Goal: Information Seeking & Learning: Understand process/instructions

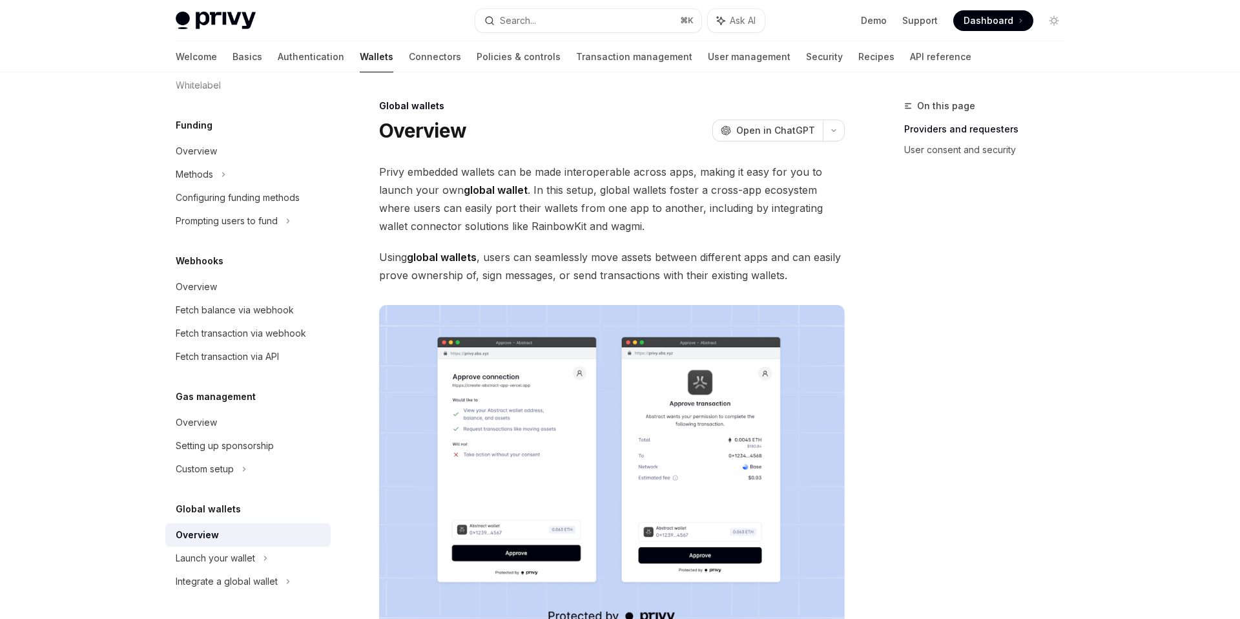
click at [887, 271] on div "On this page Providers and requesters User consent and security" at bounding box center [977, 358] width 196 height 521
click at [401, 175] on span "Privy embedded wallets can be made interoperable across apps, making it easy fo…" at bounding box center [612, 199] width 466 height 72
click at [452, 170] on span "Privy embedded wallets can be made interoperable across apps, making it easy fo…" at bounding box center [612, 199] width 466 height 72
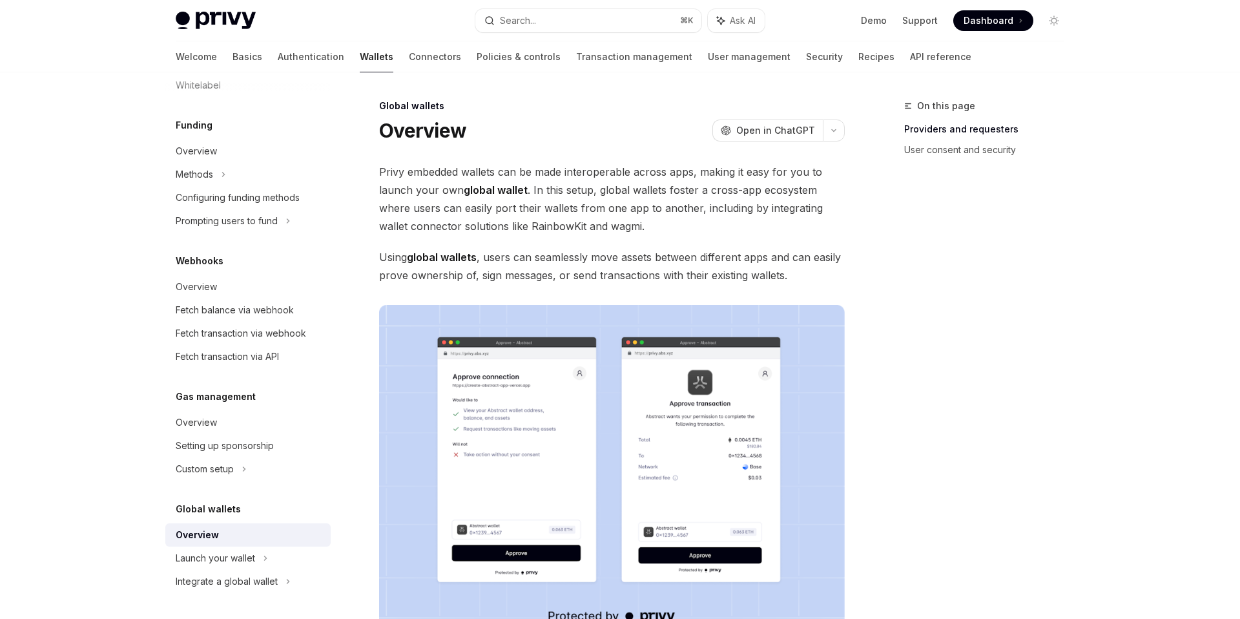
click at [484, 175] on span "Privy embedded wallets can be made interoperable across apps, making it easy fo…" at bounding box center [612, 199] width 466 height 72
click at [543, 174] on span "Privy embedded wallets can be made interoperable across apps, making it easy fo…" at bounding box center [612, 199] width 466 height 72
click at [544, 174] on span "Privy embedded wallets can be made interoperable across apps, making it easy fo…" at bounding box center [612, 199] width 466 height 72
click at [600, 172] on span "Privy embedded wallets can be made interoperable across apps, making it easy fo…" at bounding box center [612, 199] width 466 height 72
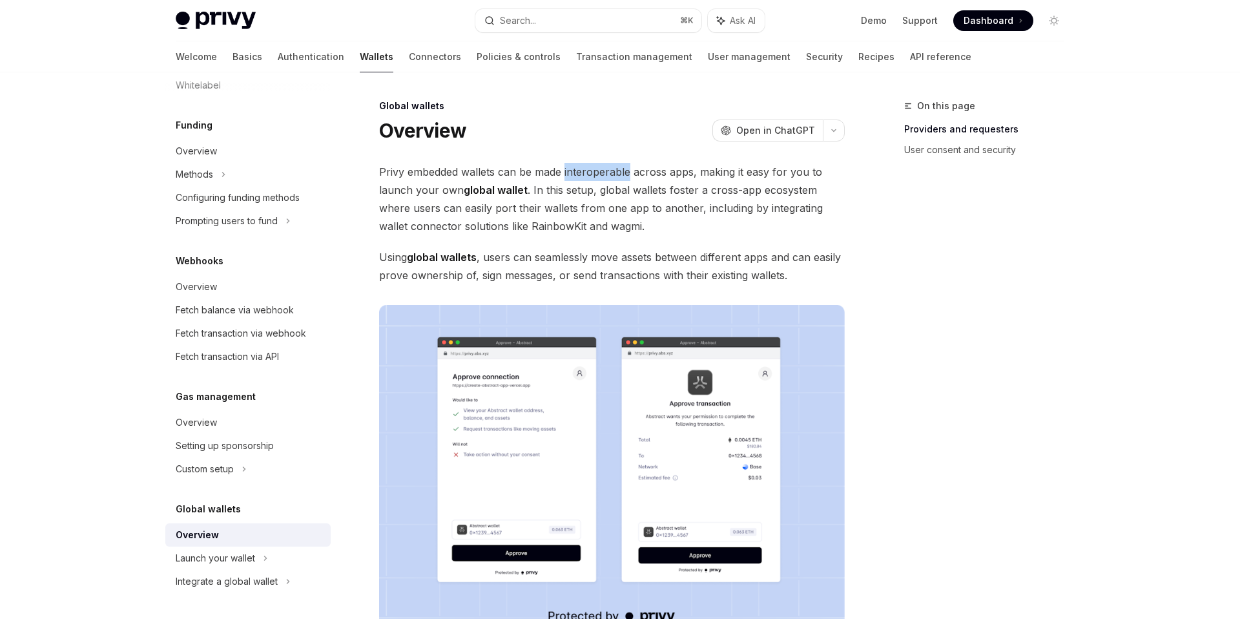
click at [600, 172] on span "Privy embedded wallets can be made interoperable across apps, making it easy fo…" at bounding box center [612, 199] width 466 height 72
click at [725, 188] on span "Privy embedded wallets can be made interoperable across apps, making it easy fo…" at bounding box center [612, 199] width 466 height 72
click at [231, 17] on img at bounding box center [216, 21] width 80 height 18
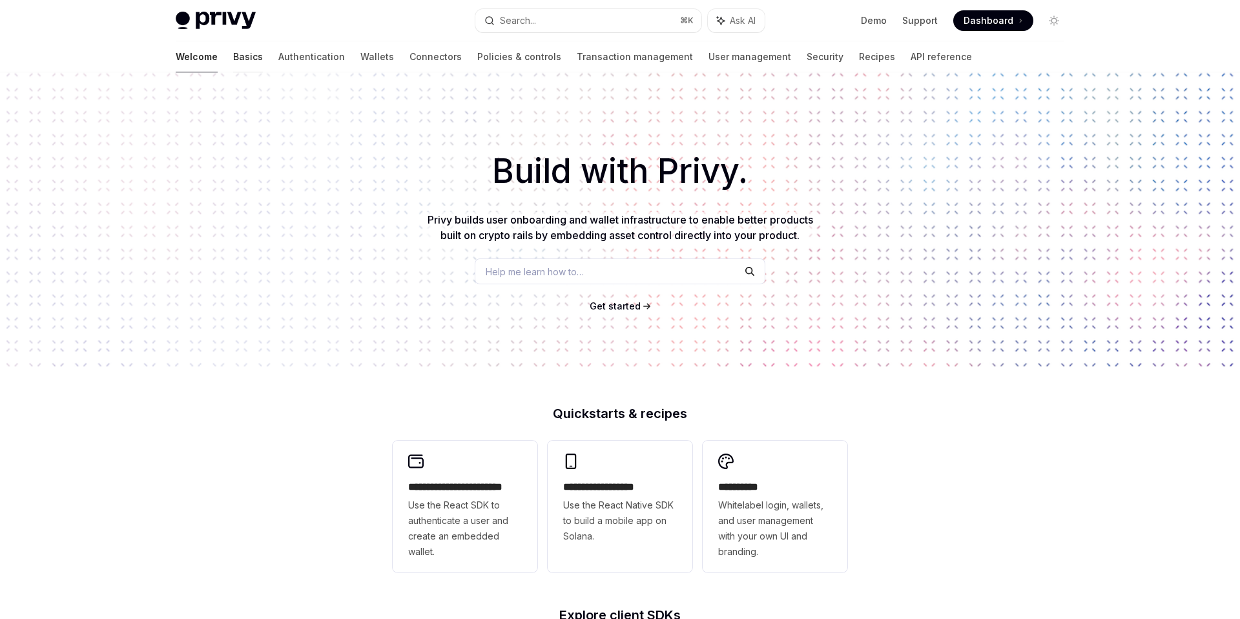
click at [233, 55] on link "Basics" at bounding box center [248, 56] width 30 height 31
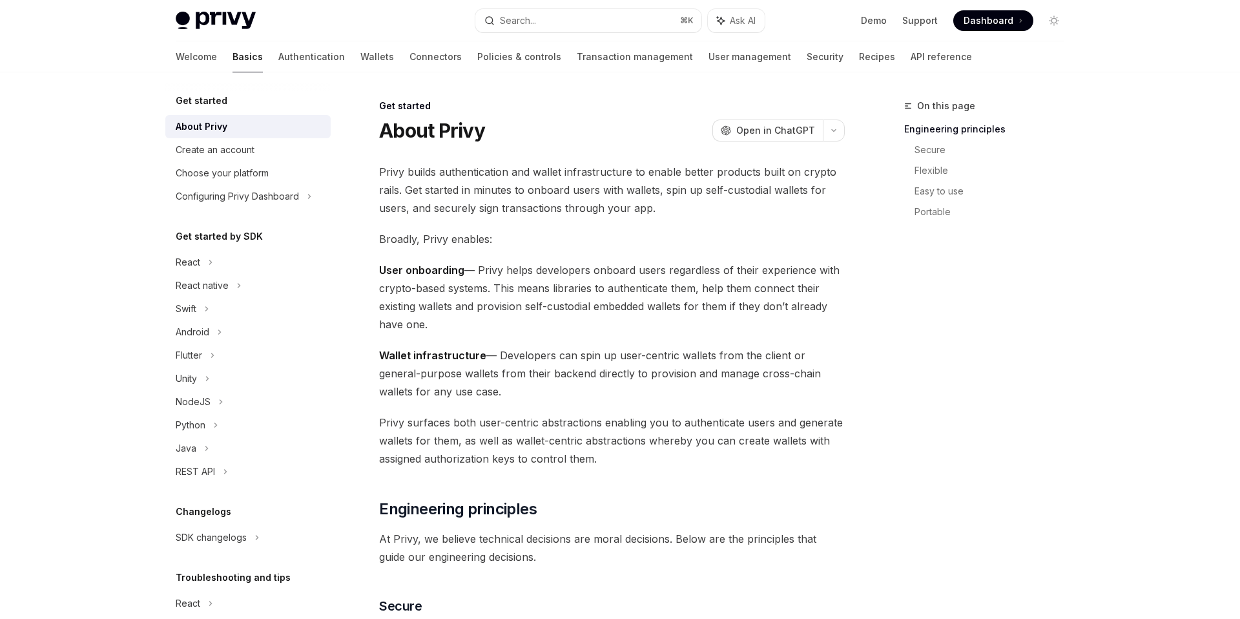
click at [536, 214] on span "Privy builds authentication and wallet infrastructure to enable better products…" at bounding box center [612, 190] width 466 height 54
click at [222, 144] on div "Create an account" at bounding box center [215, 150] width 79 height 16
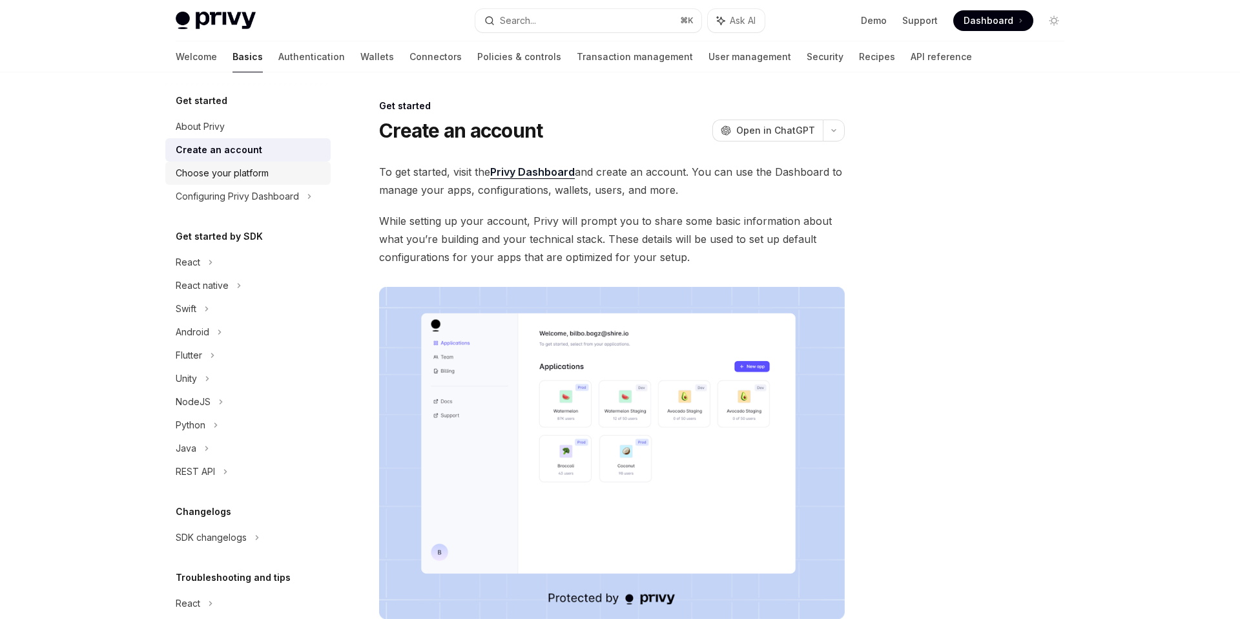
click at [293, 176] on div "Choose your platform" at bounding box center [249, 173] width 147 height 16
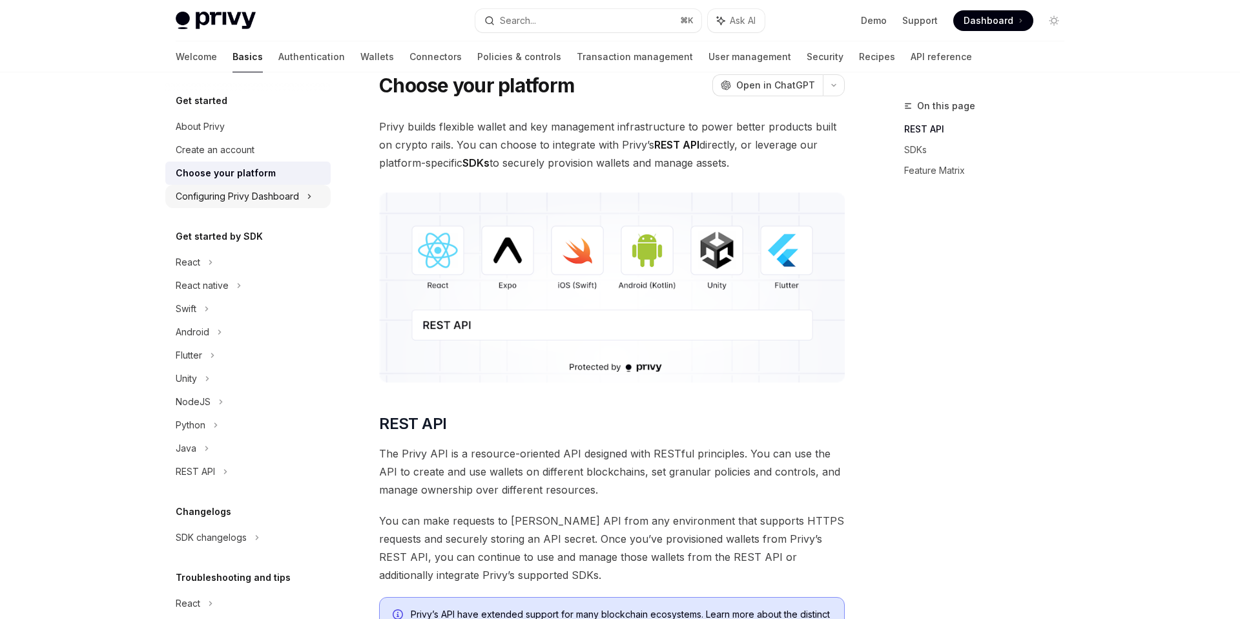
scroll to position [40, 0]
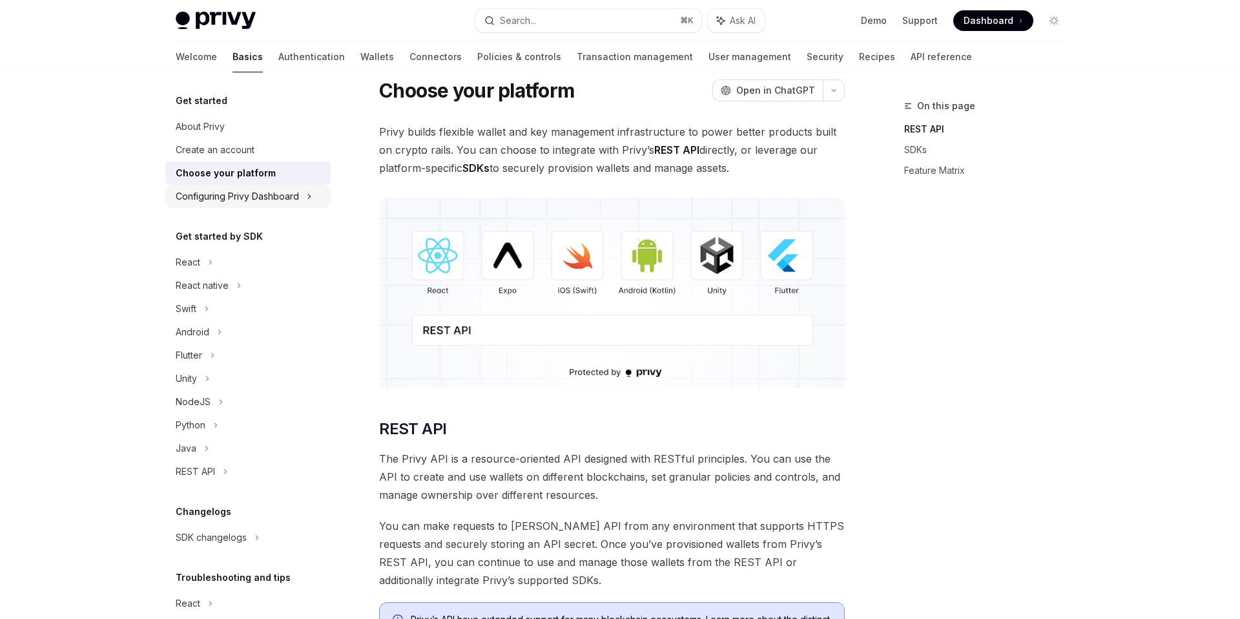
click at [284, 194] on div "Configuring Privy Dashboard" at bounding box center [237, 197] width 123 height 16
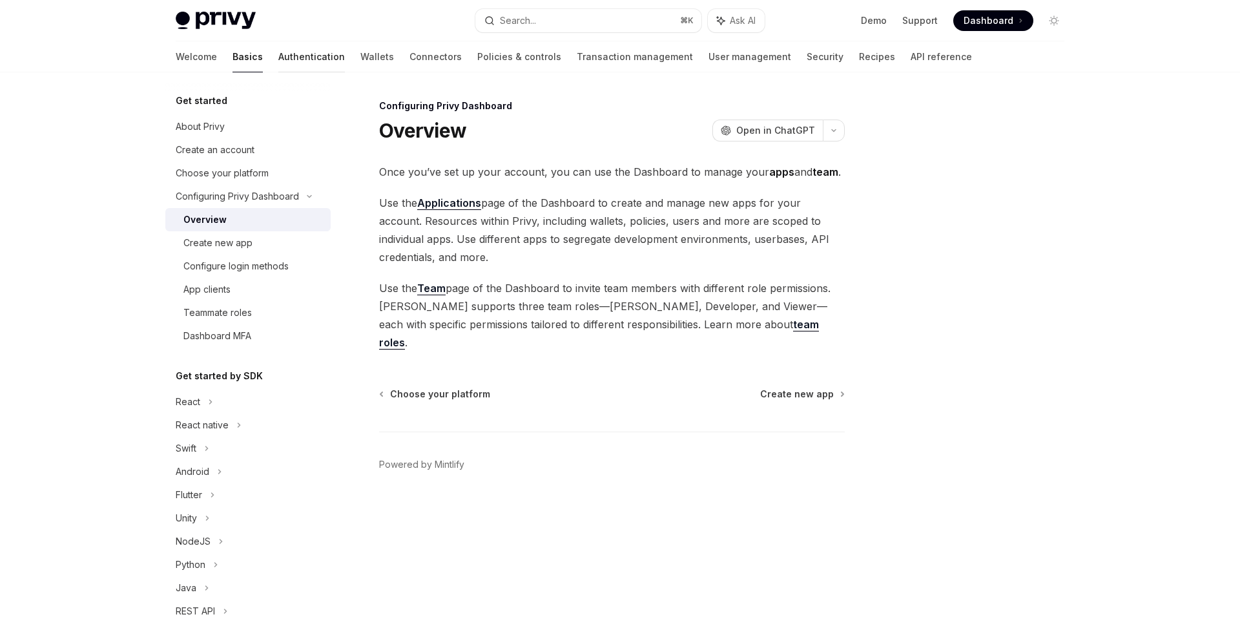
click at [278, 67] on link "Authentication" at bounding box center [311, 56] width 67 height 31
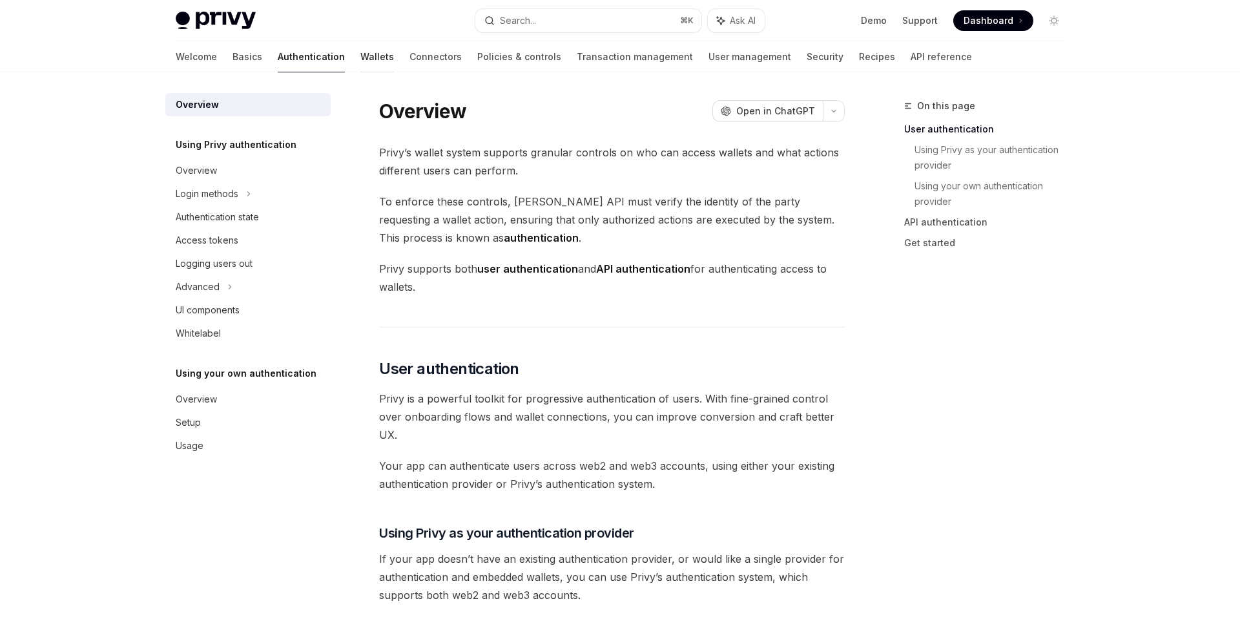
click at [361, 52] on link "Wallets" at bounding box center [378, 56] width 34 height 31
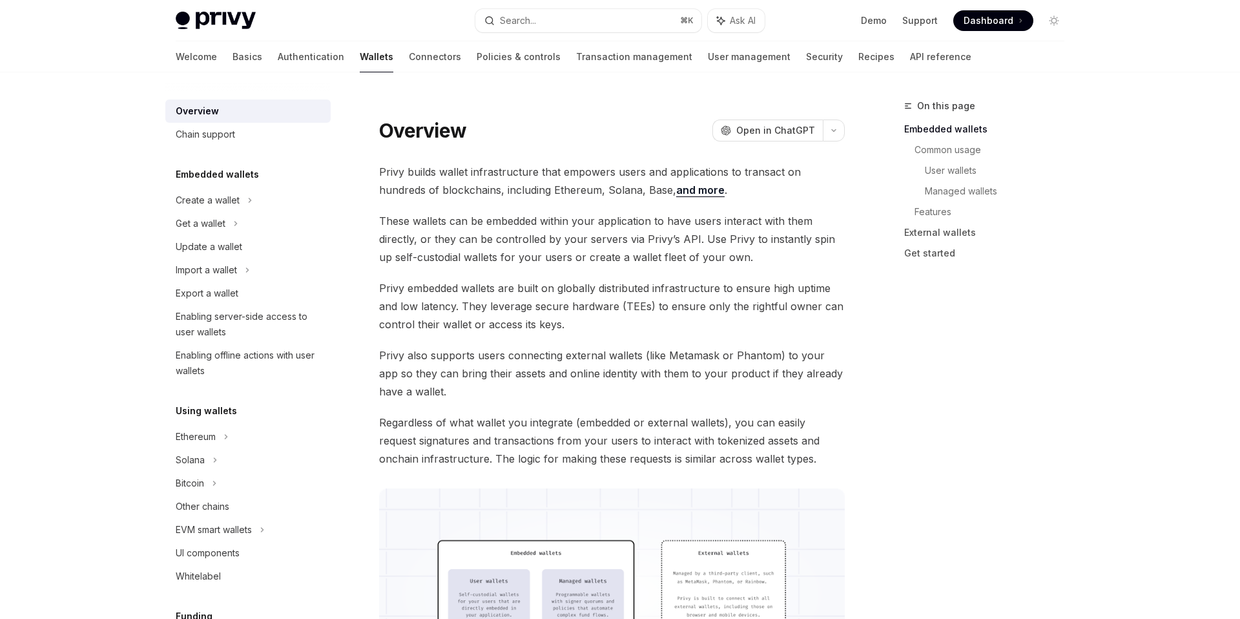
click at [560, 191] on span "Privy builds wallet infrastructure that empowers users and applications to tran…" at bounding box center [612, 181] width 466 height 36
click at [606, 189] on span "Privy builds wallet infrastructure that empowers users and applications to tran…" at bounding box center [612, 181] width 466 height 36
click at [676, 189] on link "and more" at bounding box center [700, 190] width 48 height 14
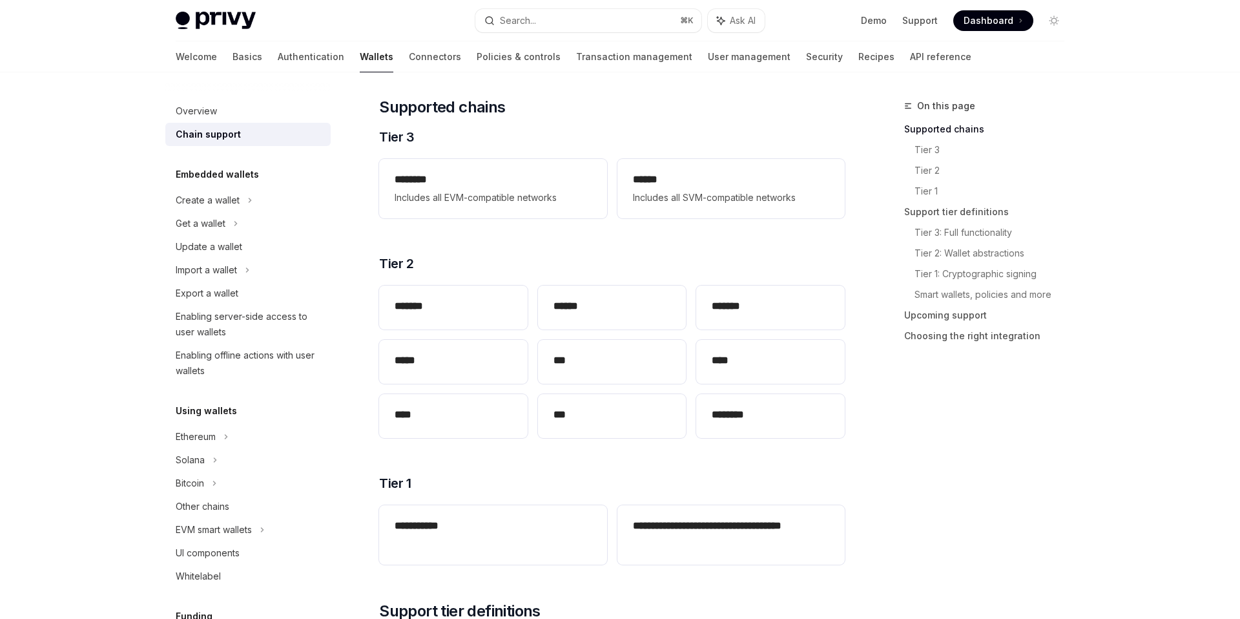
scroll to position [149, 0]
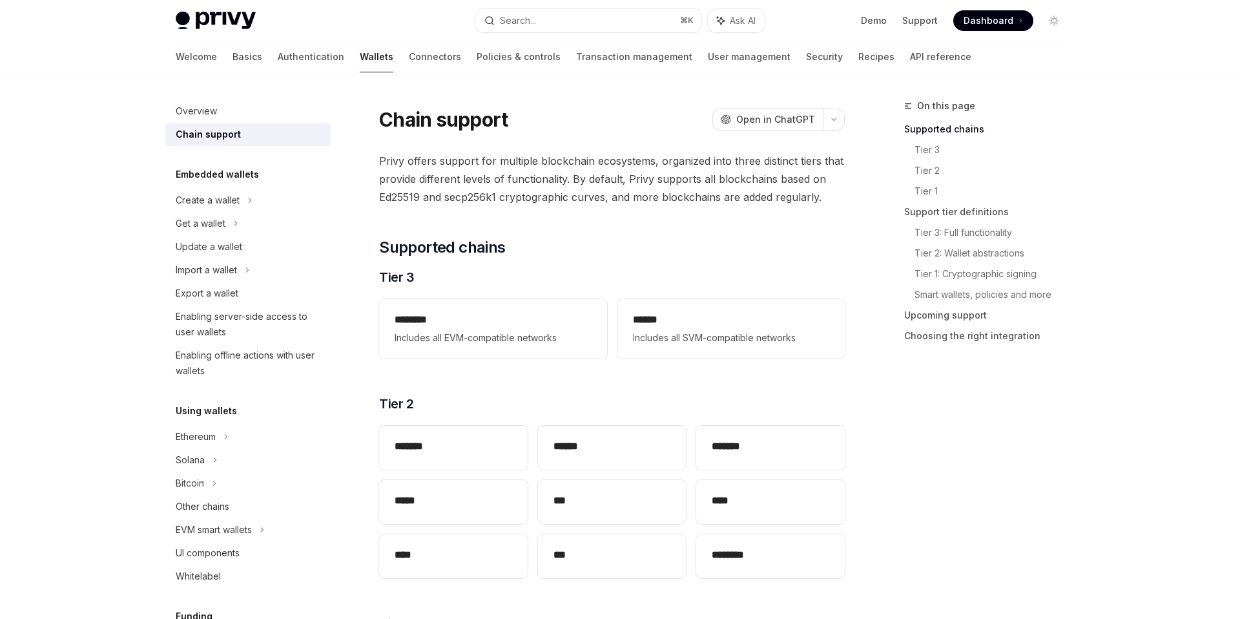
scroll to position [0, 0]
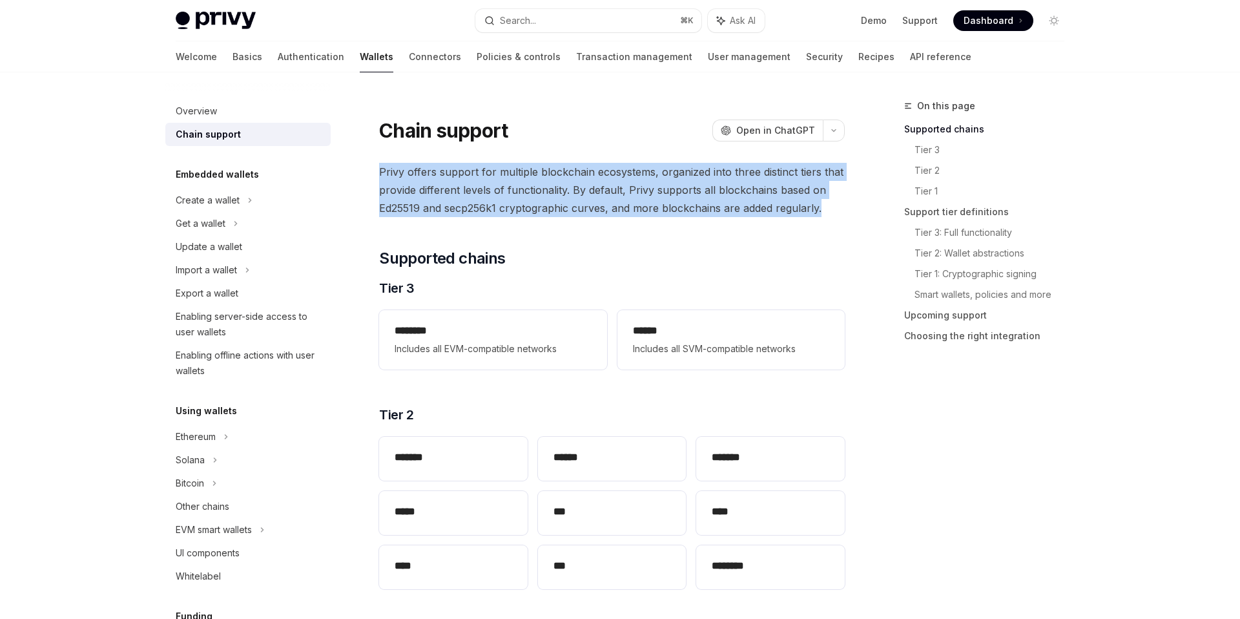
drag, startPoint x: 378, startPoint y: 170, endPoint x: 843, endPoint y: 211, distance: 466.9
click at [811, 212] on span "Privy offers support for multiple blockchain ecosystems, organized into three d…" at bounding box center [612, 190] width 466 height 54
drag, startPoint x: 393, startPoint y: 173, endPoint x: 747, endPoint y: 224, distance: 357.1
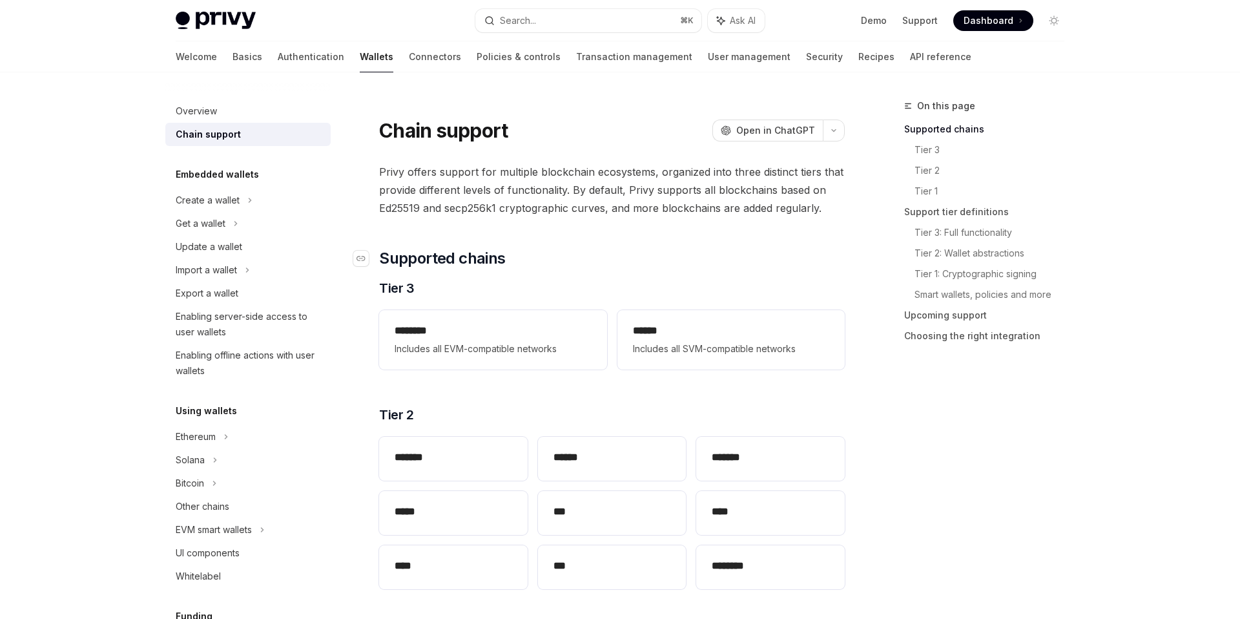
drag, startPoint x: 636, startPoint y: 255, endPoint x: 623, endPoint y: 258, distance: 13.5
click at [632, 255] on h2 "​ Supported chains" at bounding box center [612, 258] width 466 height 21
click at [512, 333] on h2 "********" at bounding box center [493, 331] width 196 height 16
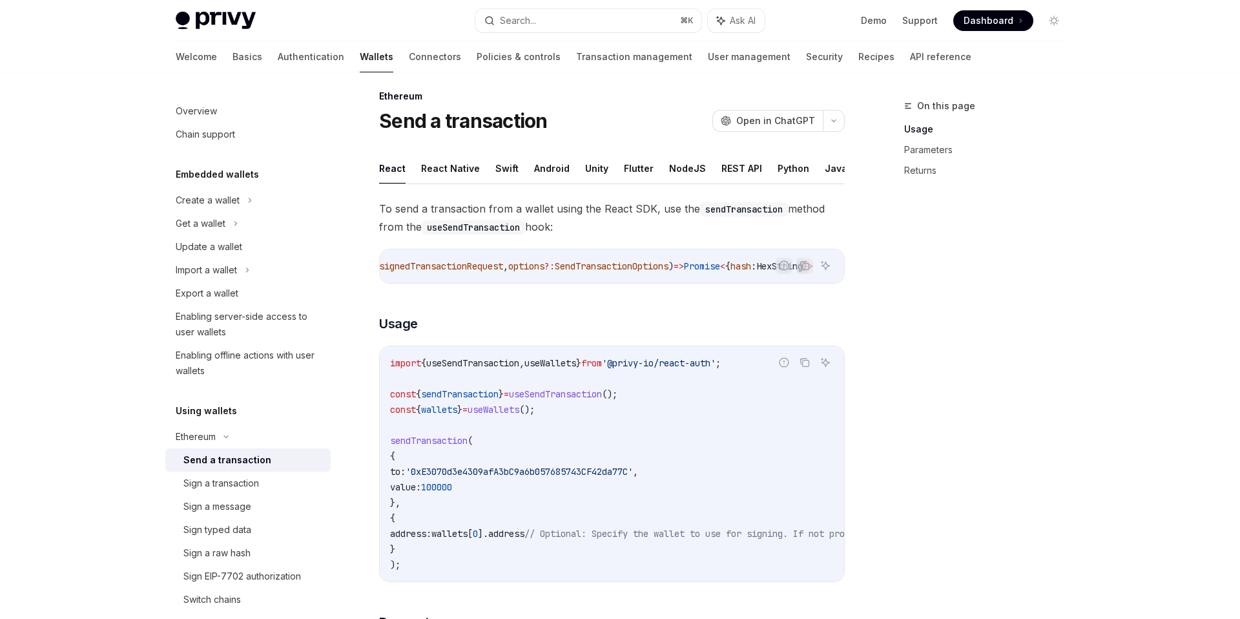
scroll to position [0, 217]
click at [925, 319] on div "On this page Usage Parameters Returns" at bounding box center [977, 358] width 196 height 521
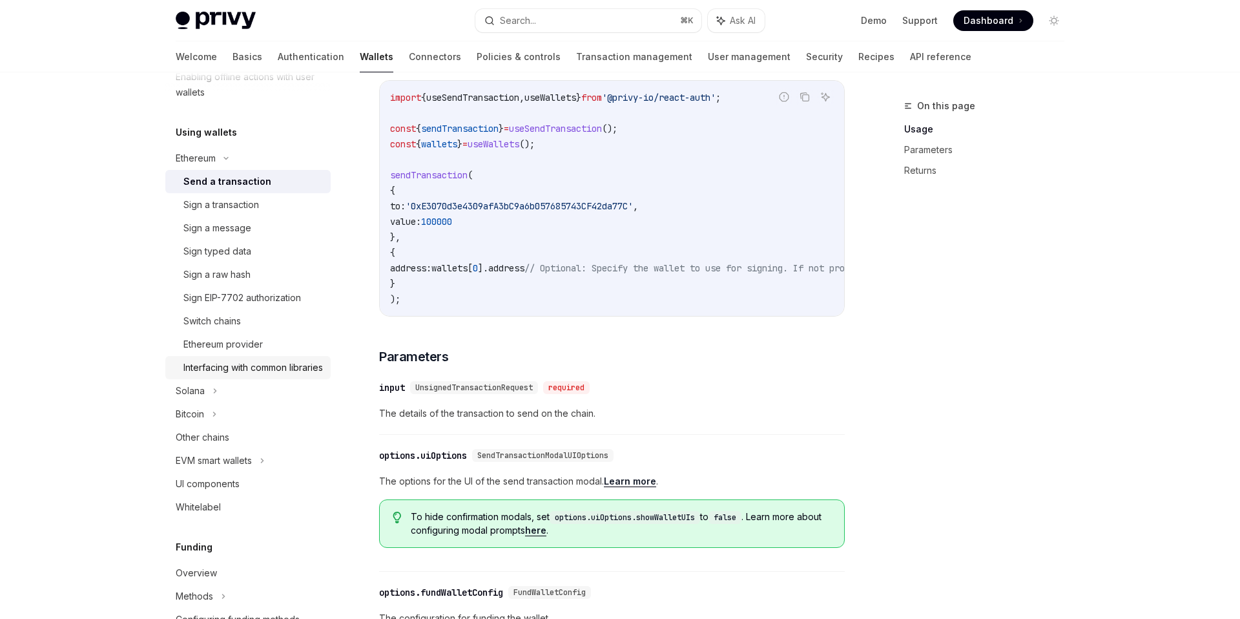
scroll to position [289, 0]
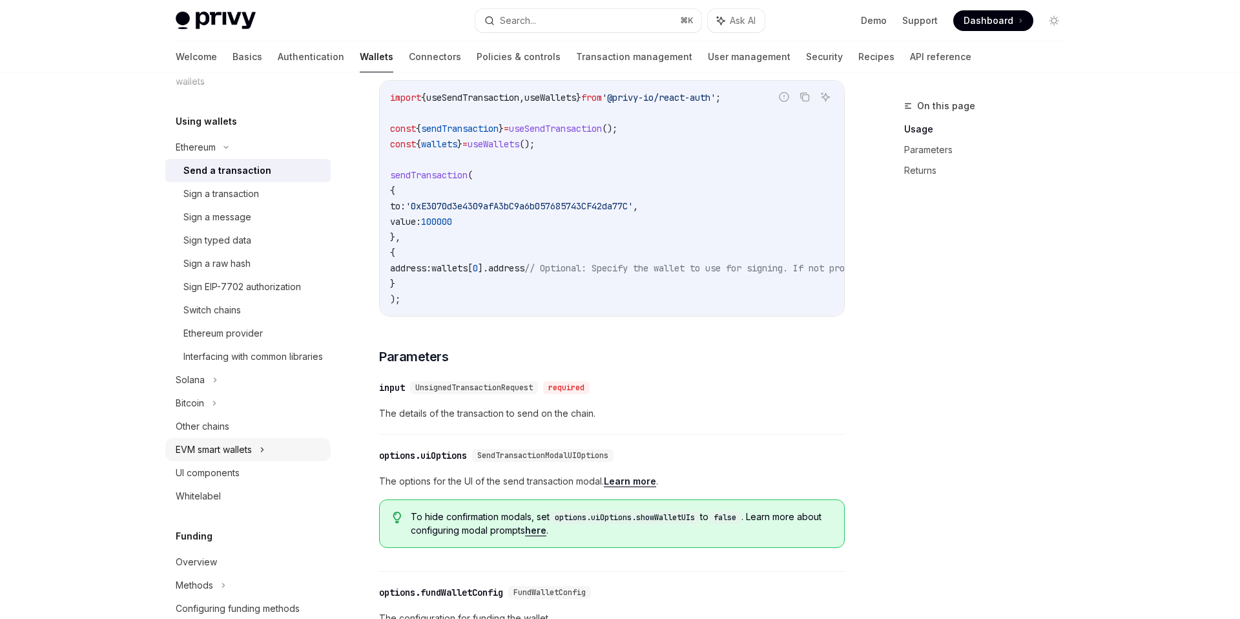
click at [255, 461] on div "EVM smart wallets" at bounding box center [247, 449] width 165 height 23
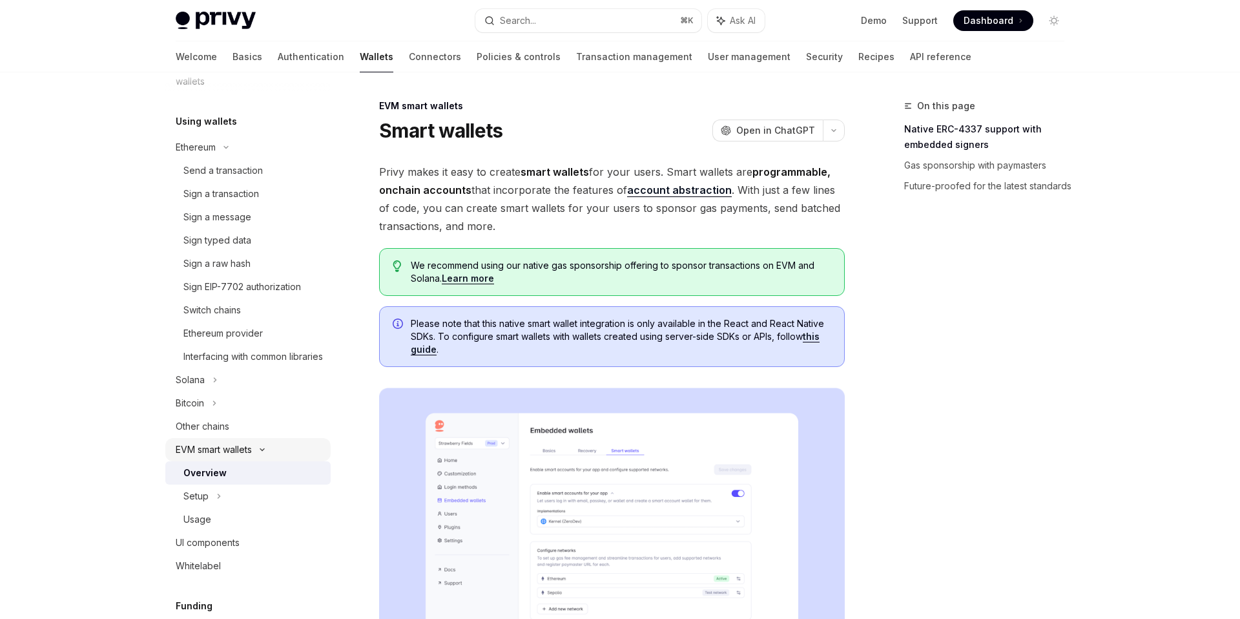
click at [240, 457] on div "EVM smart wallets" at bounding box center [214, 450] width 76 height 16
click at [215, 166] on div "Send a transaction" at bounding box center [222, 171] width 79 height 16
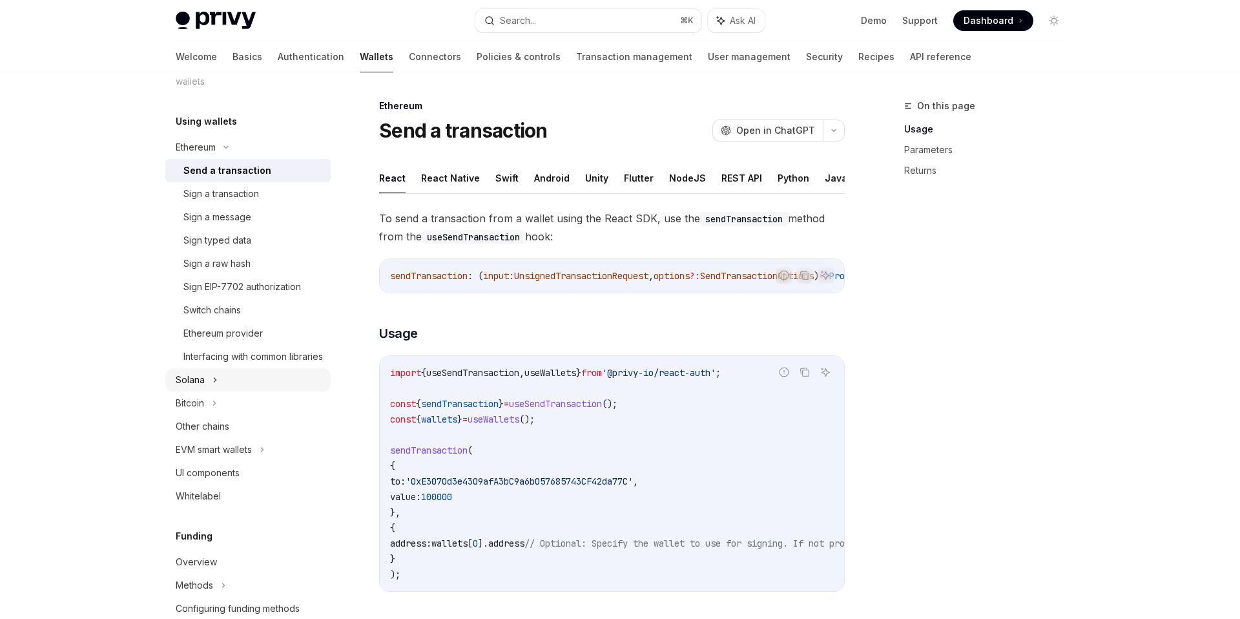
drag, startPoint x: 224, startPoint y: 395, endPoint x: 217, endPoint y: 395, distance: 7.1
click at [224, 392] on div "Solana" at bounding box center [247, 379] width 165 height 23
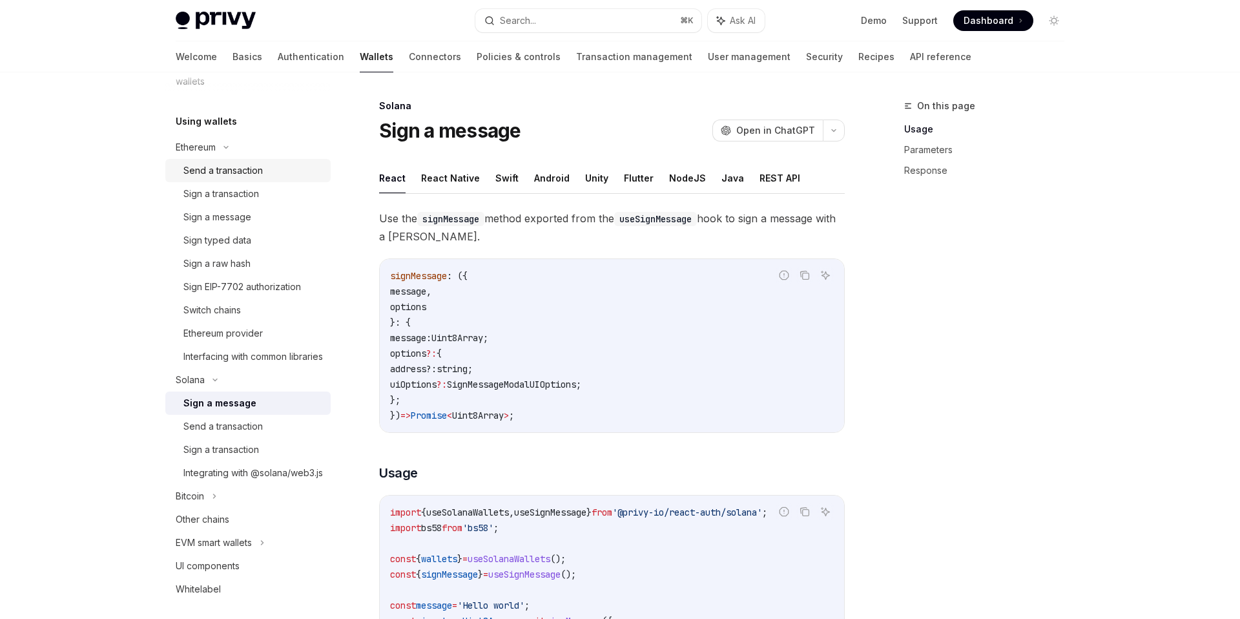
click at [259, 163] on div "Send a transaction" at bounding box center [222, 171] width 79 height 16
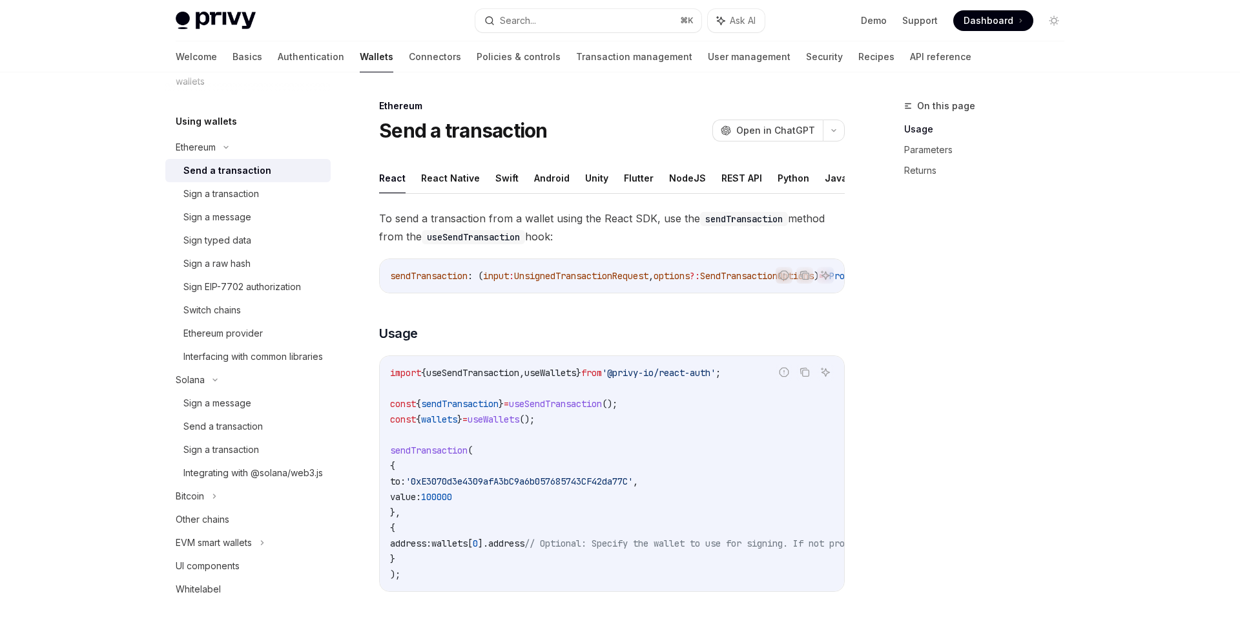
click at [450, 277] on span "sendTransaction" at bounding box center [429, 276] width 78 height 12
drag, startPoint x: 450, startPoint y: 277, endPoint x: 524, endPoint y: 280, distance: 73.8
click at [450, 277] on span "sendTransaction" at bounding box center [429, 276] width 78 height 12
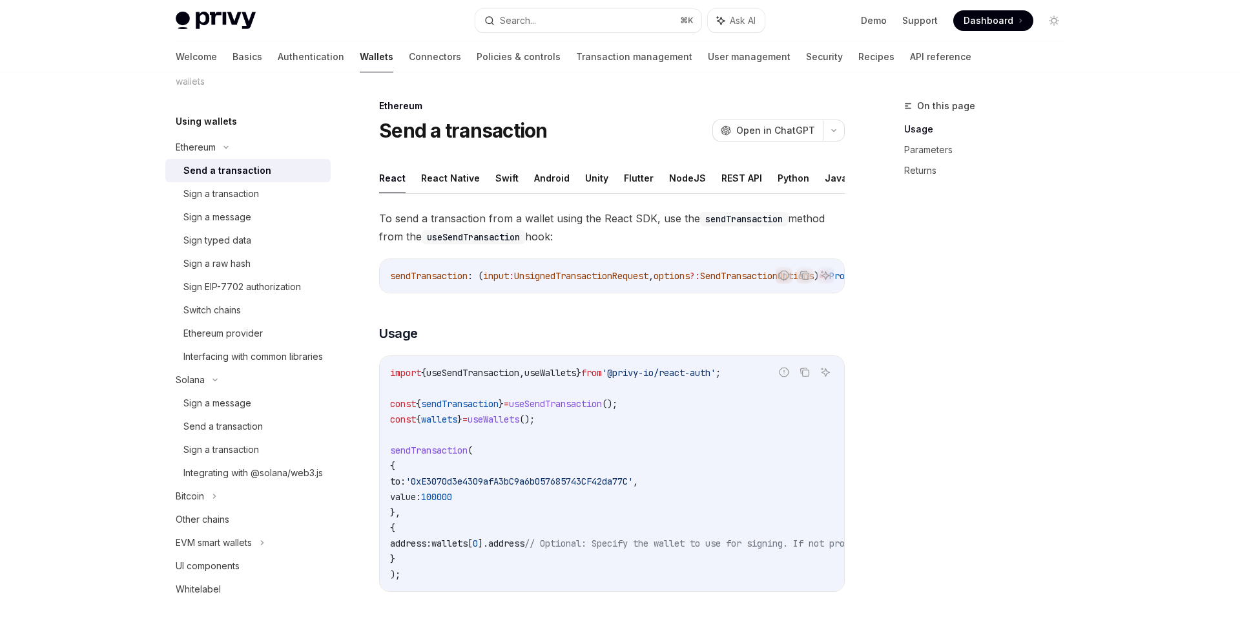
click at [360, 63] on link "Wallets" at bounding box center [377, 56] width 34 height 31
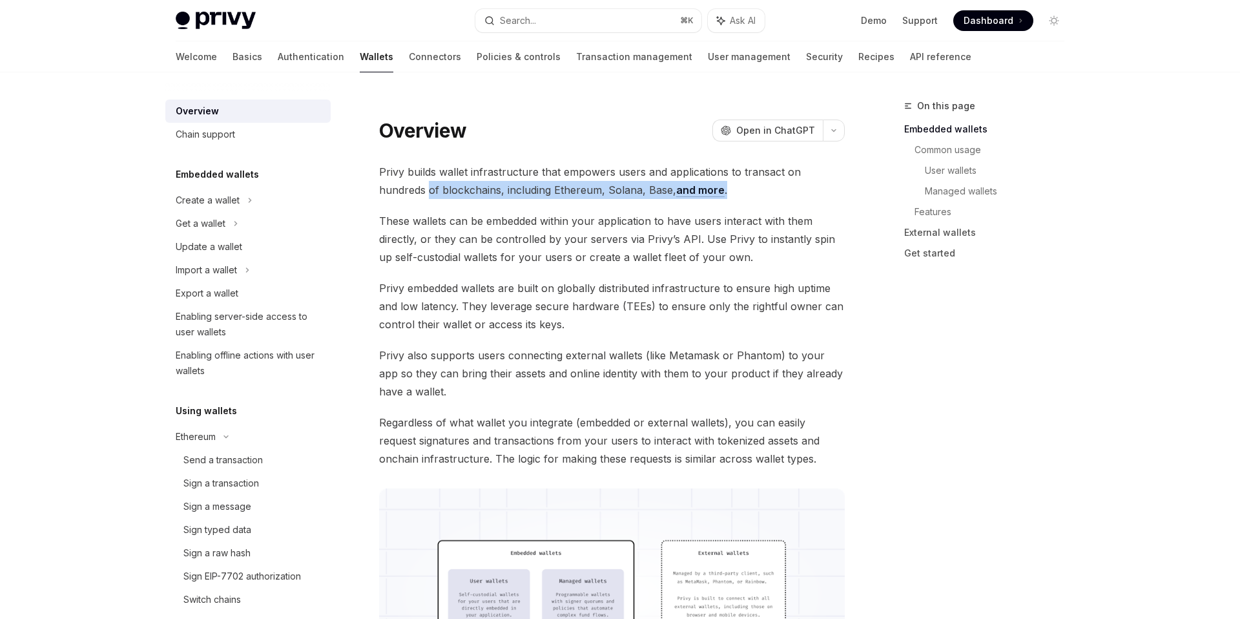
drag, startPoint x: 382, startPoint y: 191, endPoint x: 742, endPoint y: 193, distance: 360.5
click at [742, 193] on span "Privy builds wallet infrastructure that empowers users and applications to tran…" at bounding box center [612, 181] width 466 height 36
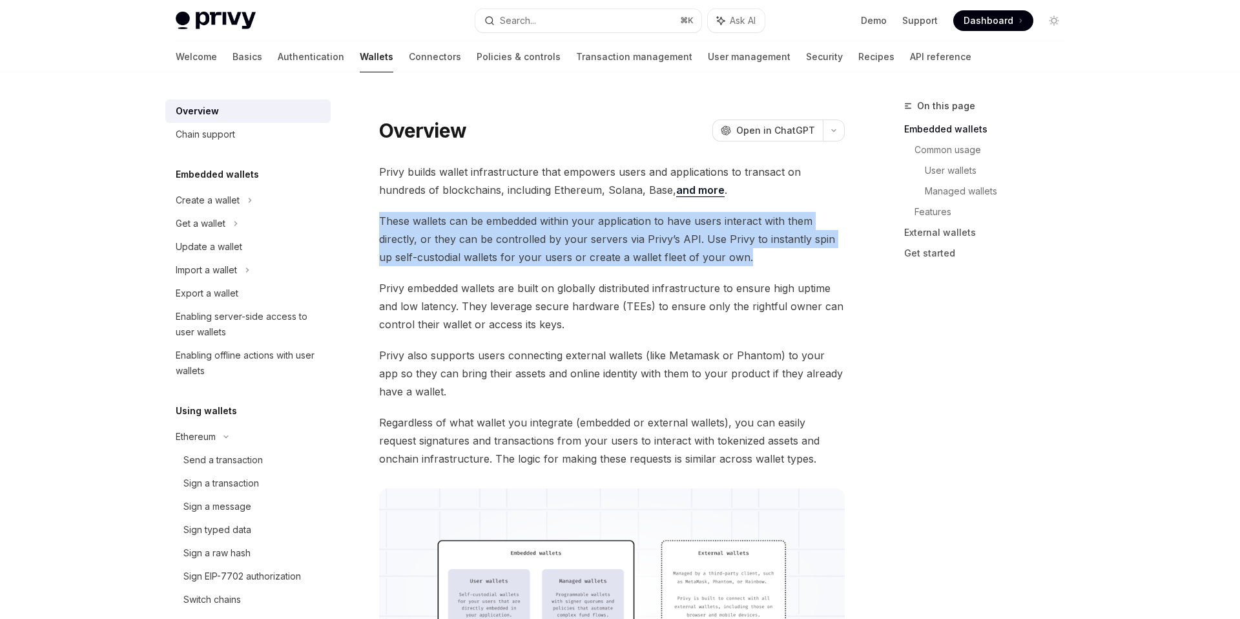
drag, startPoint x: 405, startPoint y: 224, endPoint x: 744, endPoint y: 260, distance: 341.1
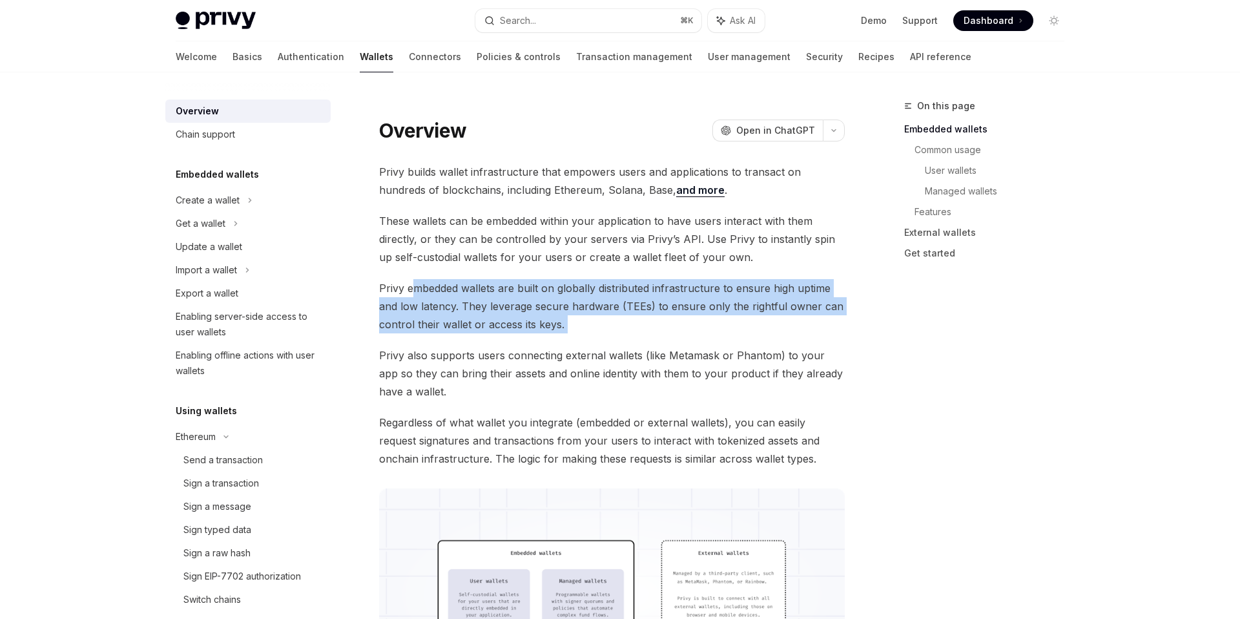
drag, startPoint x: 440, startPoint y: 292, endPoint x: 673, endPoint y: 326, distance: 235.0
click at [670, 331] on span "Privy embedded wallets are built on globally distributed infrastructure to ensu…" at bounding box center [612, 306] width 466 height 54
click at [678, 313] on span "Privy embedded wallets are built on globally distributed infrastructure to ensu…" at bounding box center [612, 306] width 466 height 54
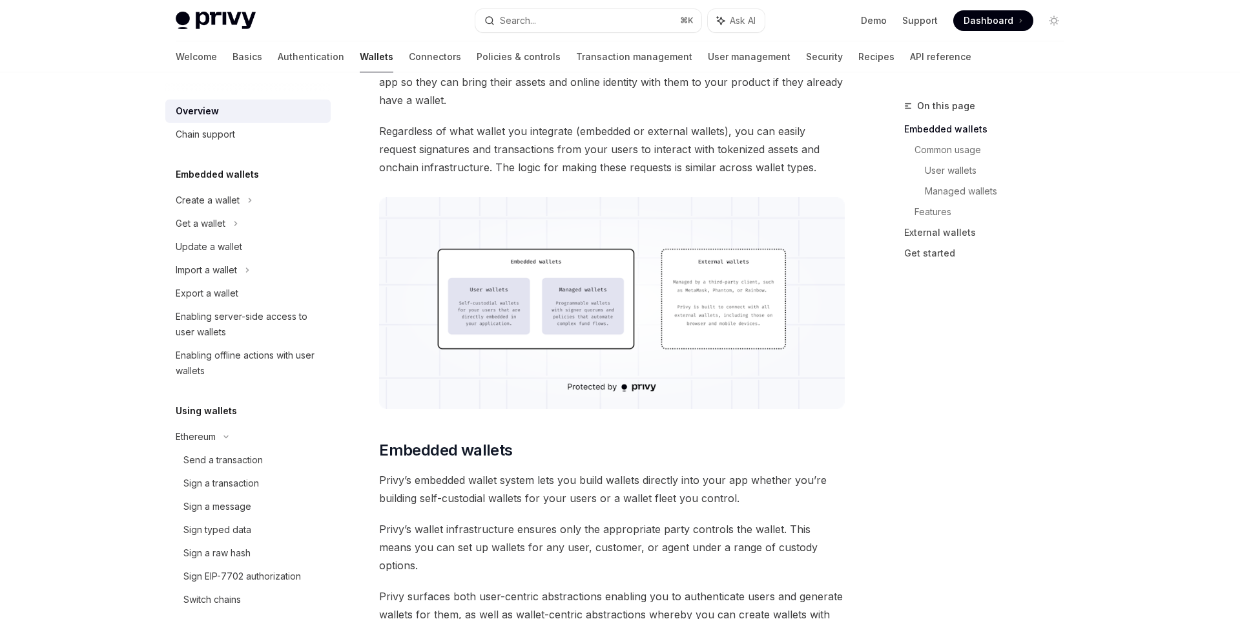
scroll to position [292, 0]
click at [574, 337] on img at bounding box center [612, 302] width 466 height 212
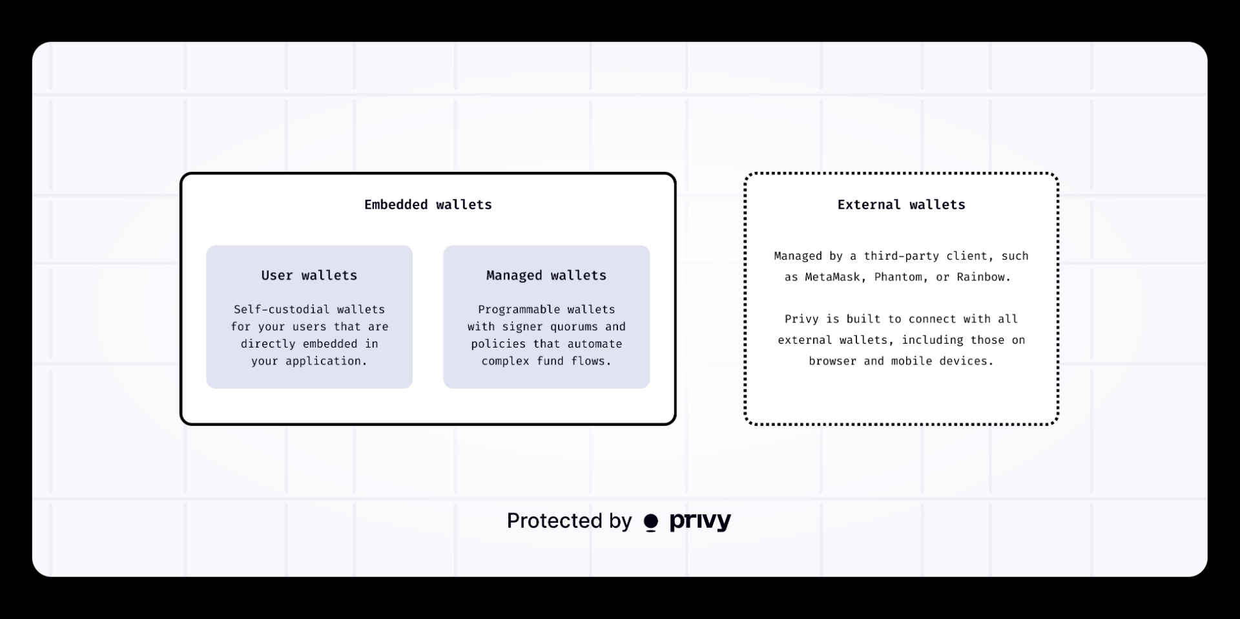
click at [1048, 28] on div at bounding box center [620, 309] width 1240 height 619
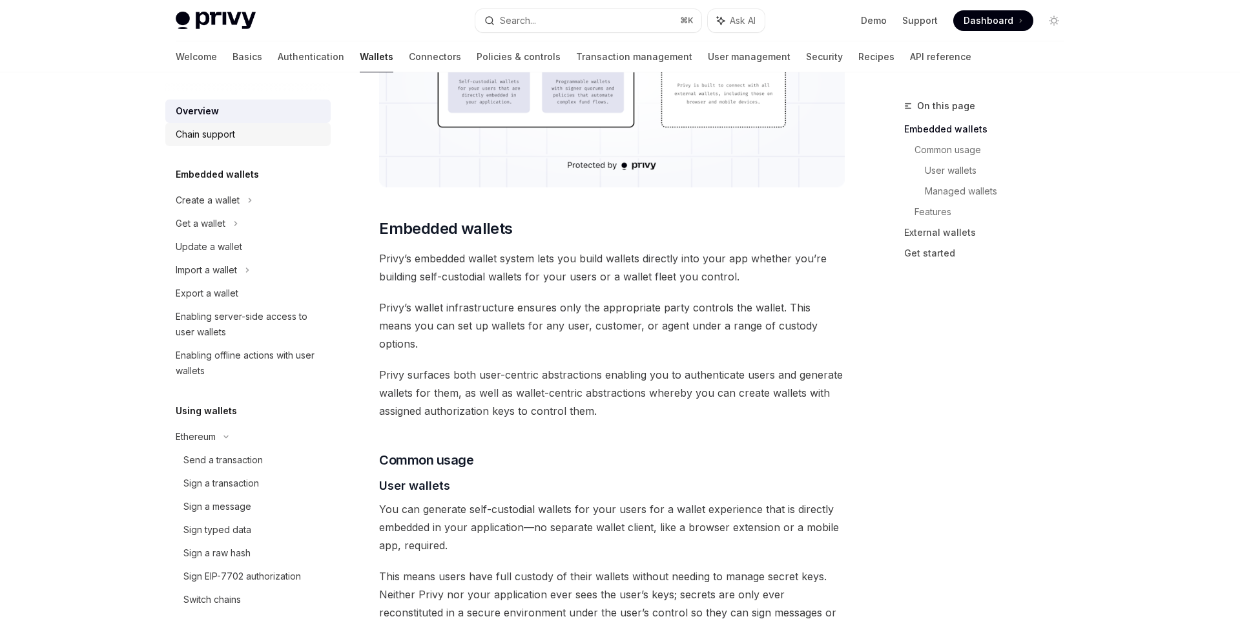
scroll to position [473, 0]
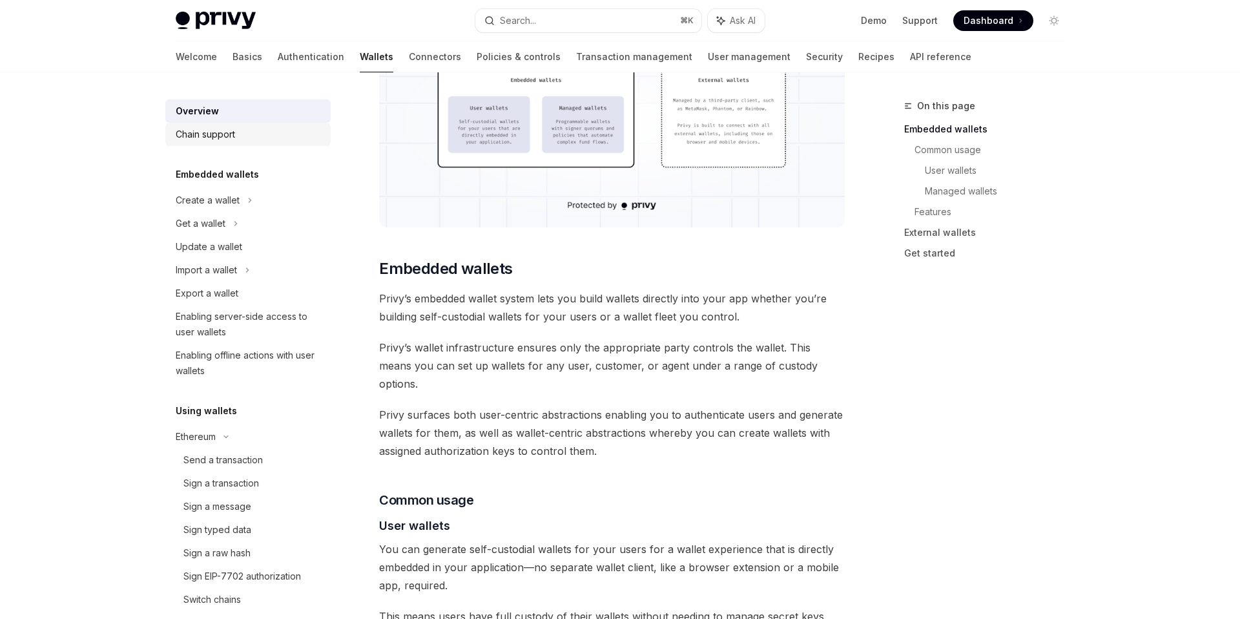
click at [254, 134] on div "Chain support" at bounding box center [249, 135] width 147 height 16
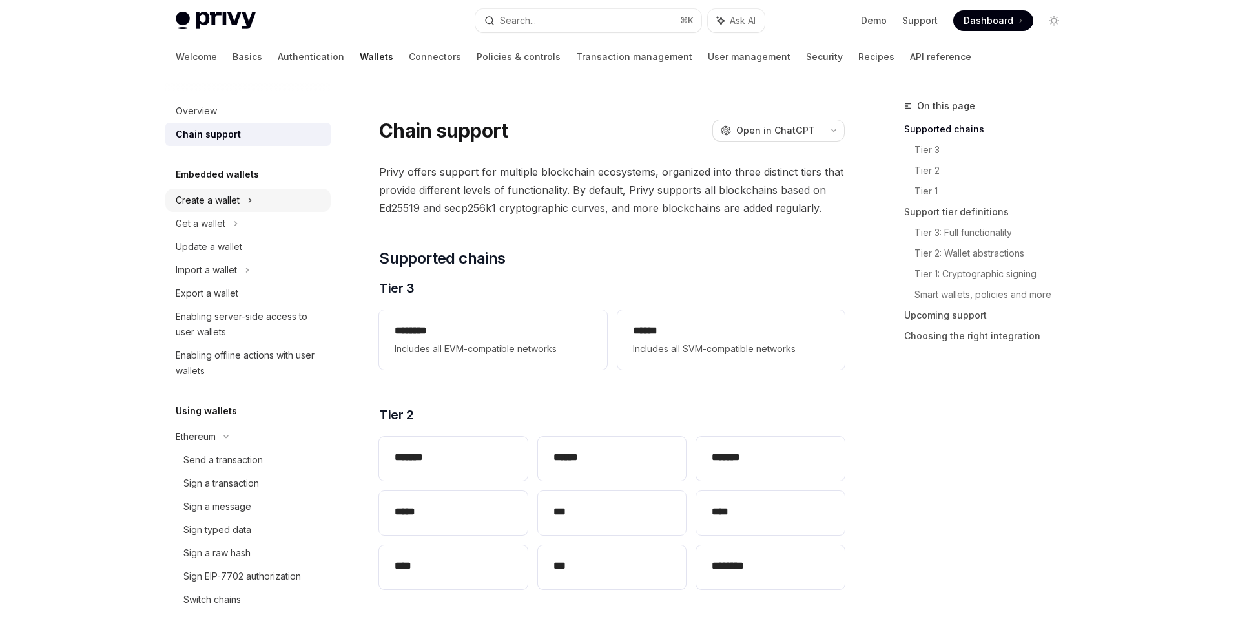
click at [234, 199] on div "Create a wallet" at bounding box center [208, 201] width 64 height 16
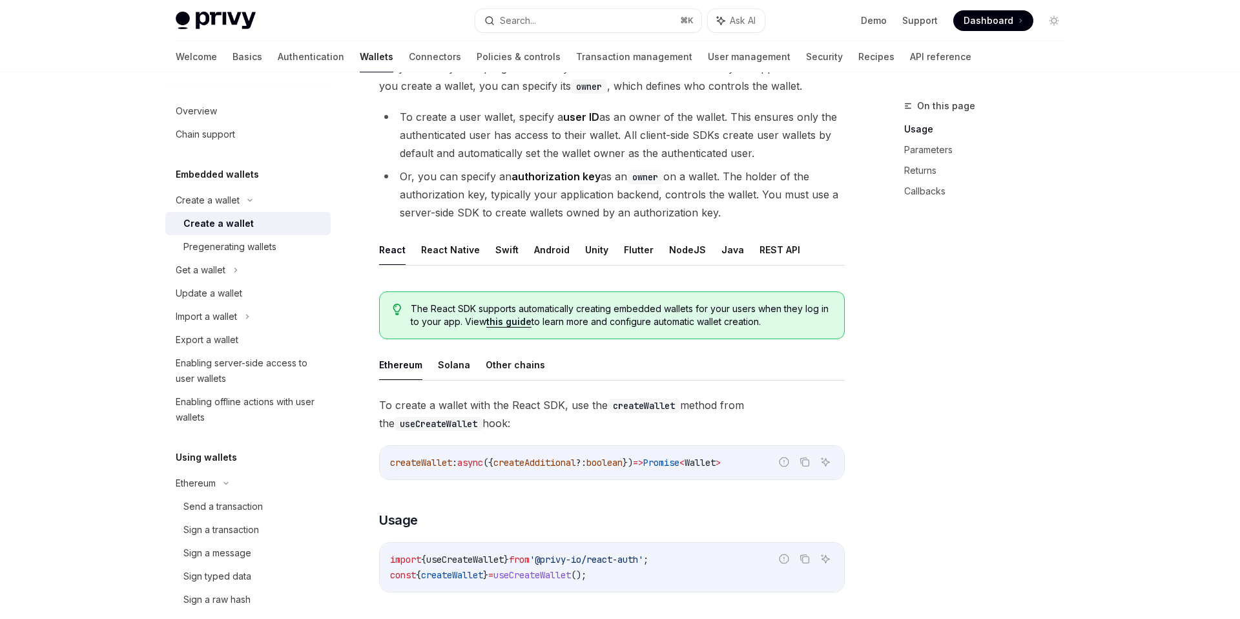
scroll to position [108, 0]
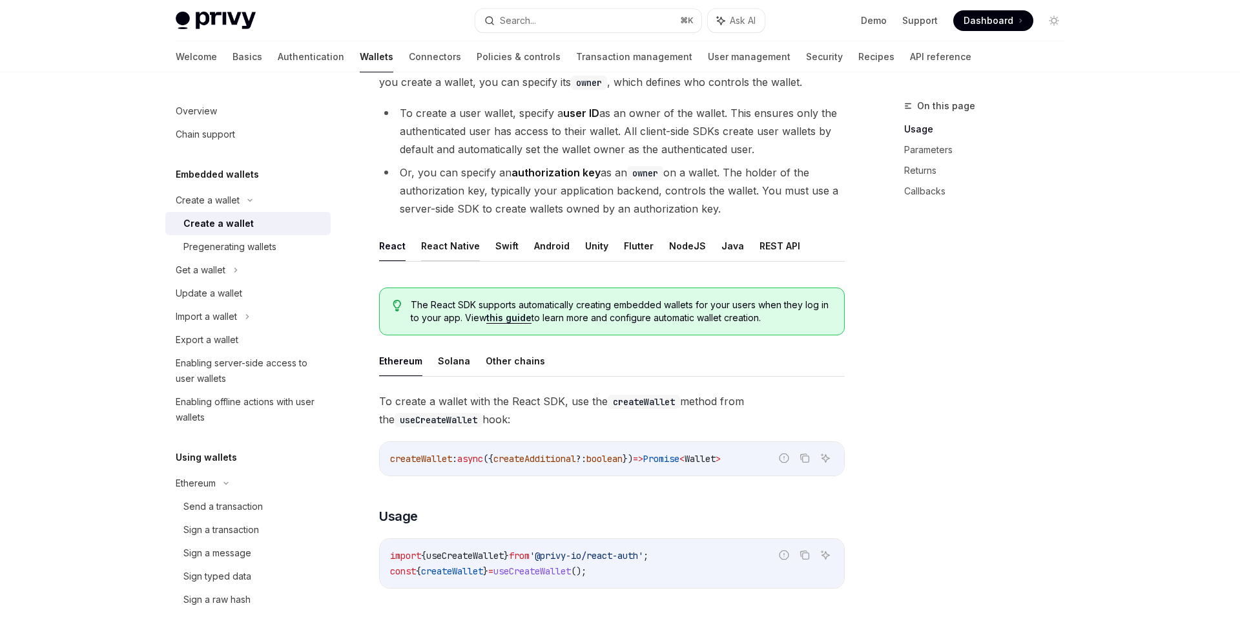
click at [448, 246] on button "React Native" at bounding box center [450, 246] width 59 height 30
click at [382, 246] on button "React" at bounding box center [392, 246] width 26 height 30
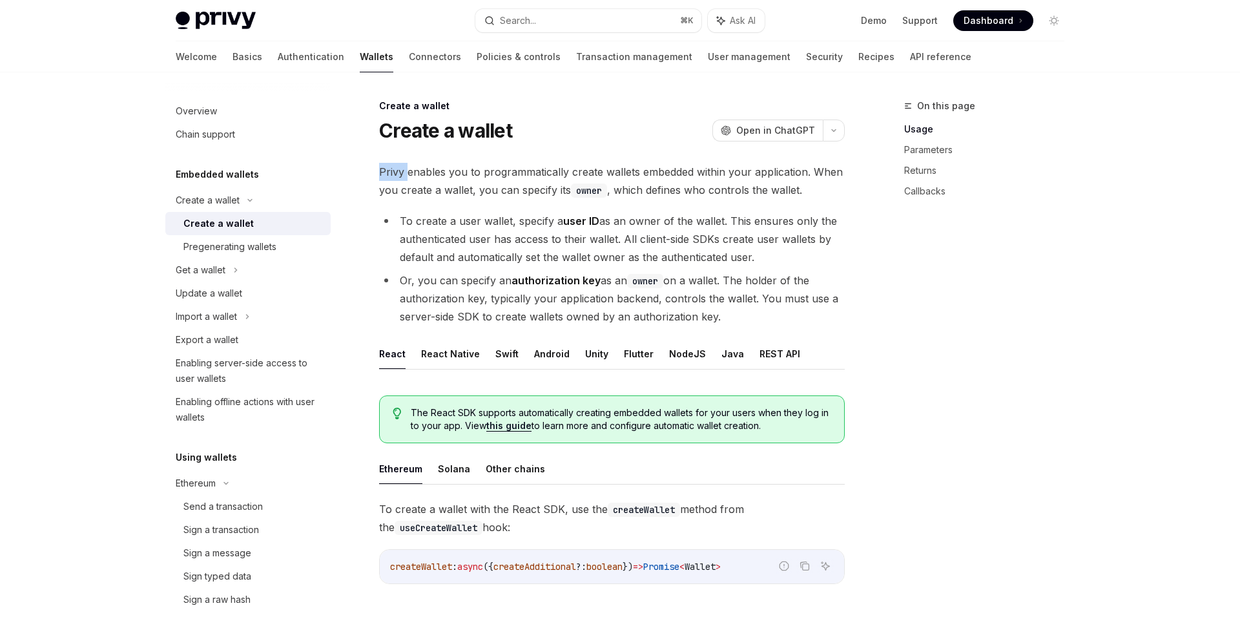
drag, startPoint x: 375, startPoint y: 176, endPoint x: 417, endPoint y: 174, distance: 42.0
click at [452, 172] on span "Privy enables you to programmatically create wallets embedded within your appli…" at bounding box center [612, 181] width 466 height 36
click at [556, 192] on span "Privy enables you to programmatically create wallets embedded within your appli…" at bounding box center [612, 181] width 466 height 36
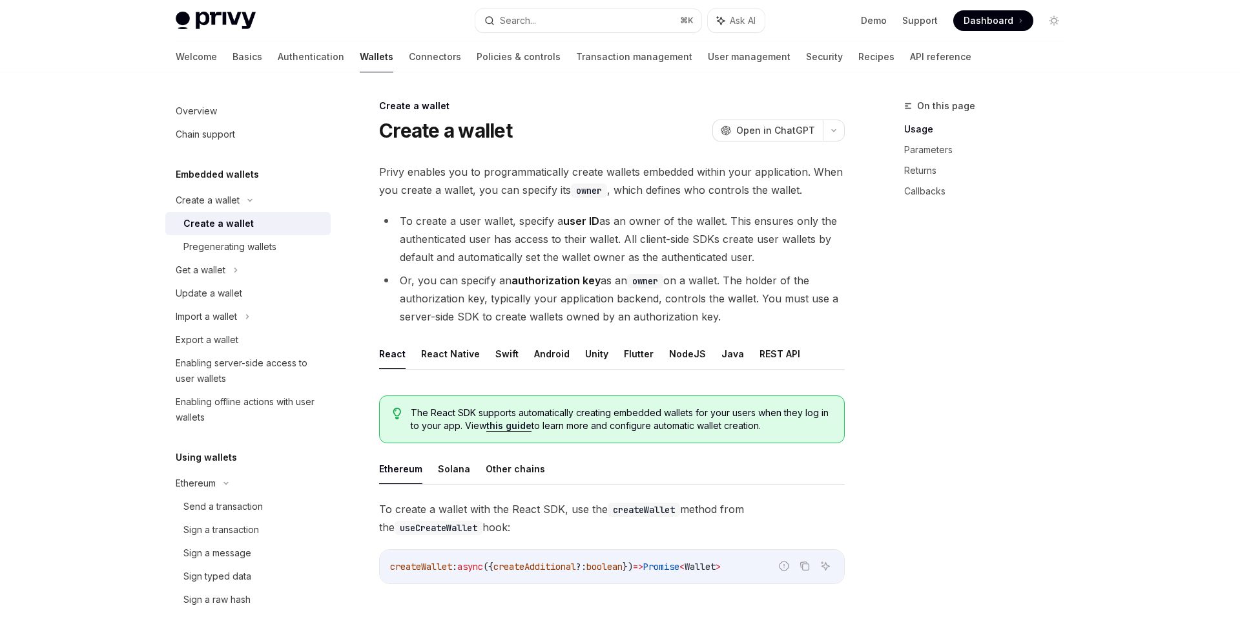
click at [587, 192] on code "owner" at bounding box center [589, 190] width 36 height 14
drag, startPoint x: 587, startPoint y: 192, endPoint x: 607, endPoint y: 191, distance: 20.0
click at [587, 192] on code "owner" at bounding box center [589, 190] width 36 height 14
drag, startPoint x: 634, startPoint y: 191, endPoint x: 813, endPoint y: 198, distance: 179.1
click at [813, 198] on span "Privy enables you to programmatically create wallets embedded within your appli…" at bounding box center [612, 181] width 466 height 36
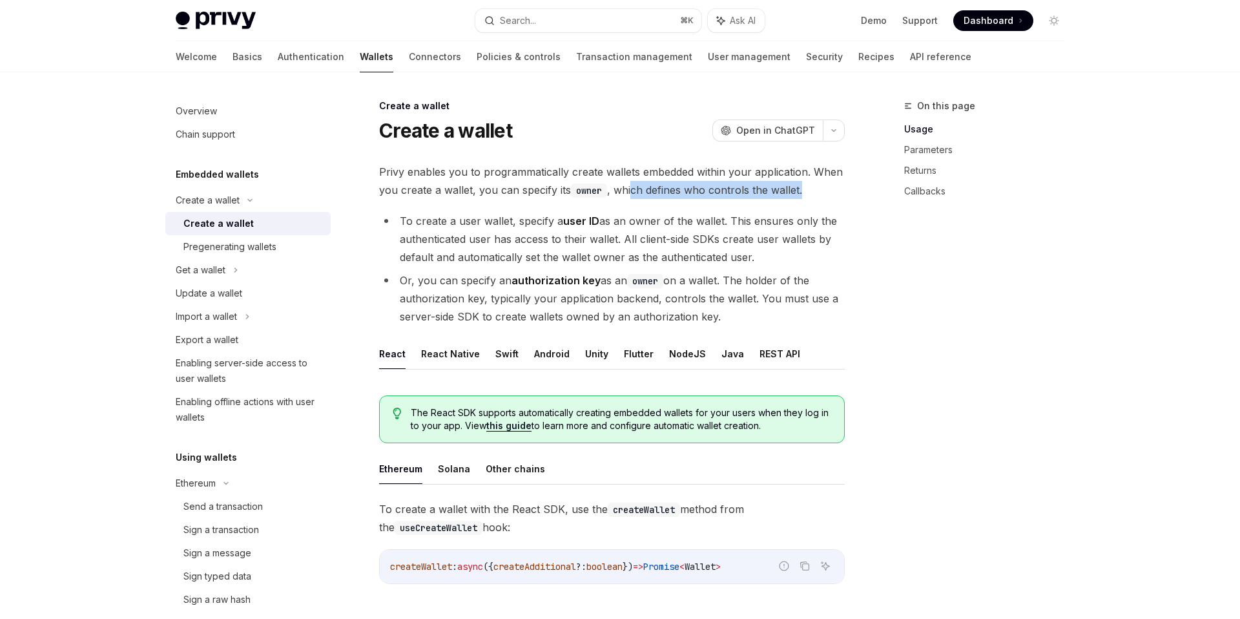
click at [805, 197] on div at bounding box center [805, 197] width 0 height 0
click at [899, 269] on div "On this page Usage Parameters Returns Callbacks" at bounding box center [977, 358] width 196 height 521
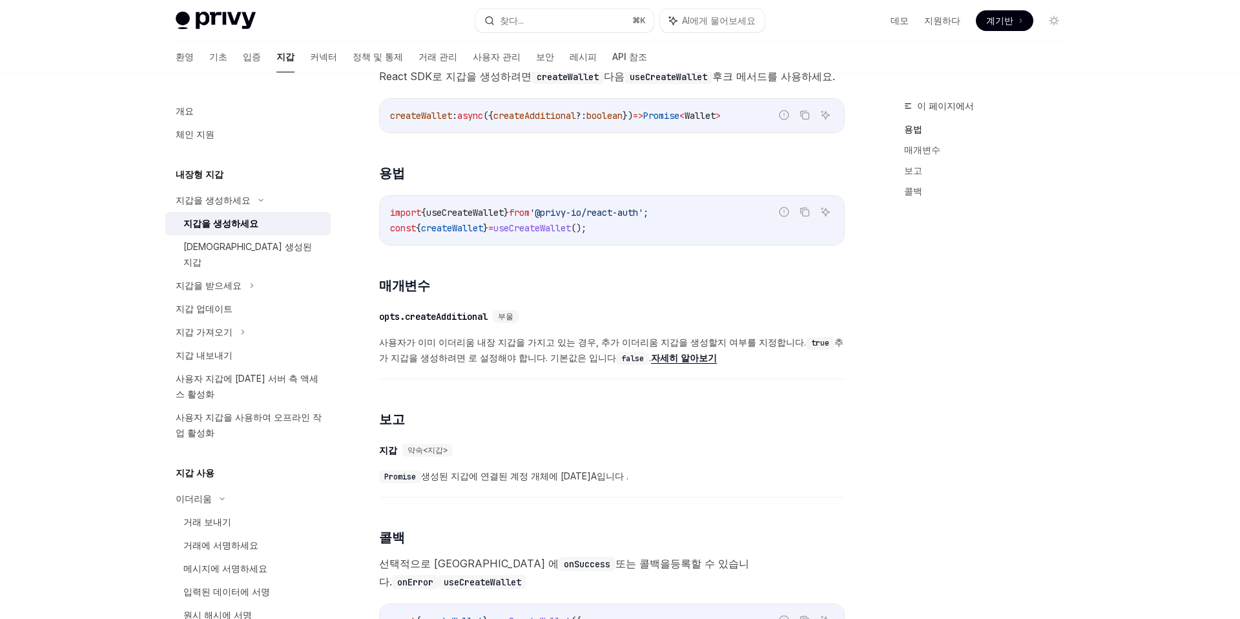
scroll to position [442, 0]
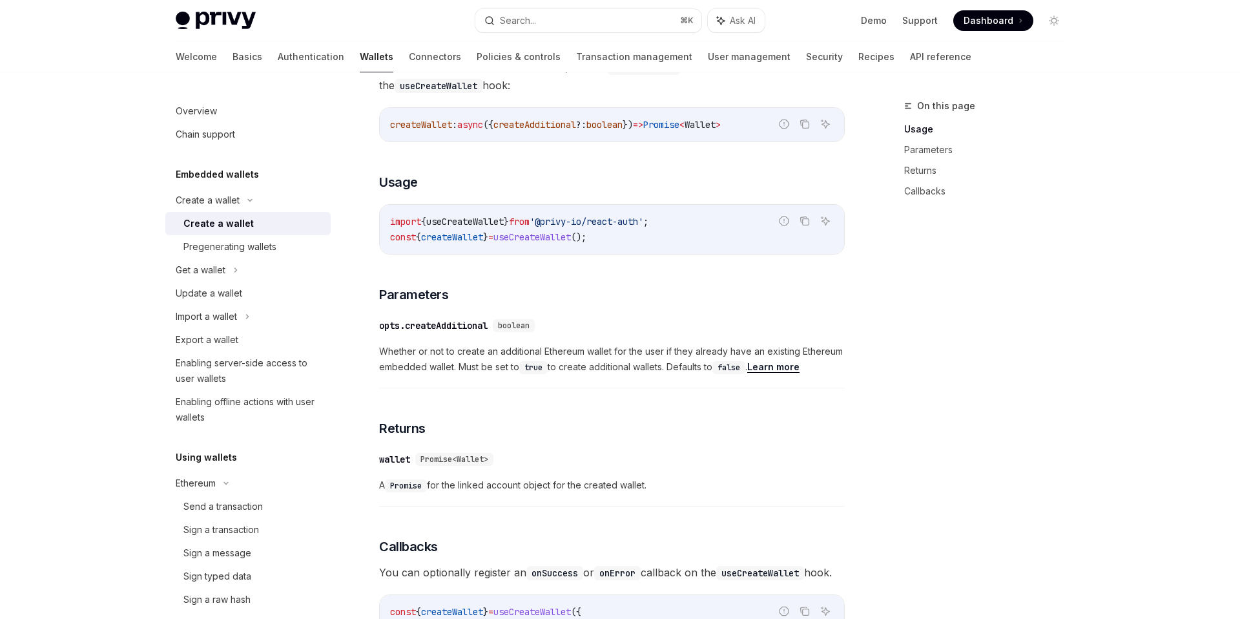
drag, startPoint x: 1021, startPoint y: 114, endPoint x: 1009, endPoint y: 101, distance: 17.4
click at [1019, 112] on div "On this page Usage Parameters Returns Callbacks" at bounding box center [989, 142] width 171 height 140
click at [881, 24] on link "Demo" at bounding box center [874, 20] width 26 height 13
drag, startPoint x: 146, startPoint y: 271, endPoint x: 155, endPoint y: 281, distance: 13.7
click at [146, 271] on div "Create a wallet Create a wallet OpenAI Open in ChatGPT OpenAI Open in ChatGPT P…" at bounding box center [490, 371] width 713 height 1430
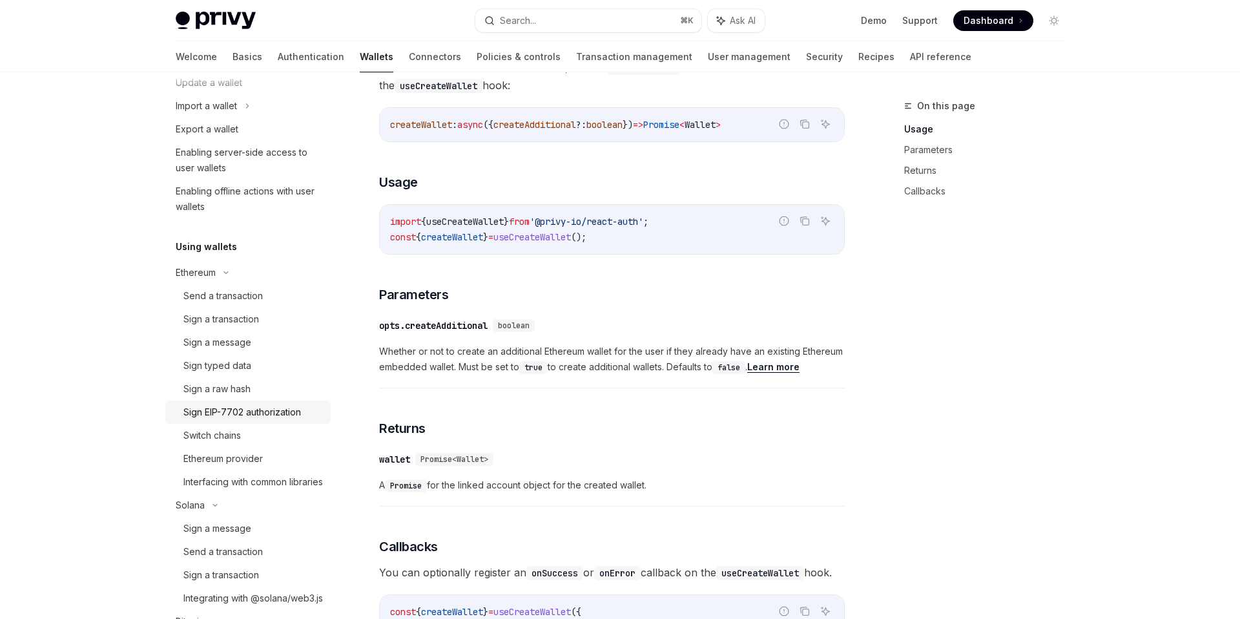
scroll to position [218, 0]
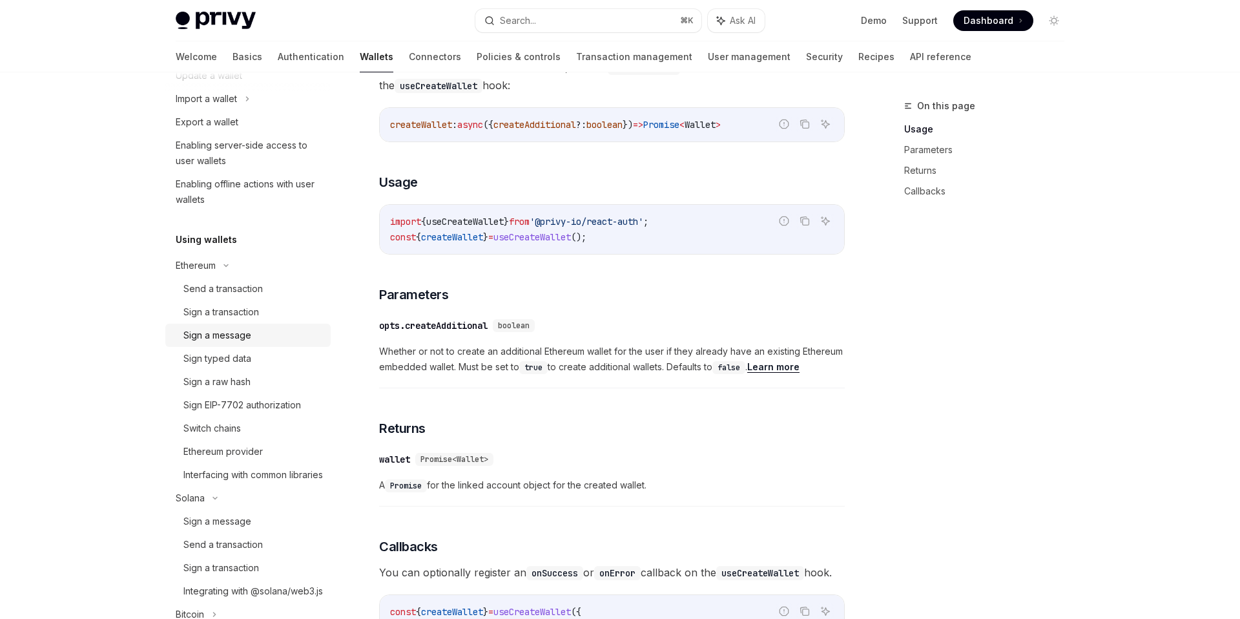
click at [234, 344] on link "Sign a message" at bounding box center [247, 335] width 165 height 23
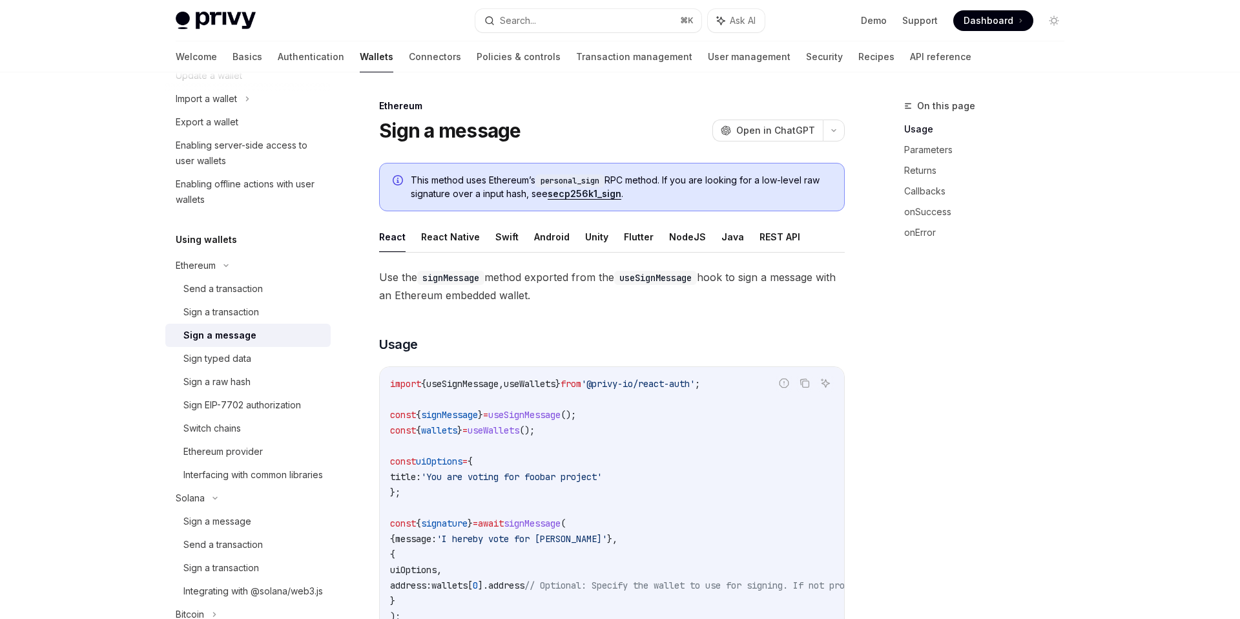
click at [450, 277] on code "signMessage" at bounding box center [450, 278] width 67 height 14
click at [504, 276] on span "Use the signMessage method exported from the useSignMessage hook to sign a mess…" at bounding box center [612, 286] width 466 height 36
click at [544, 276] on span "Use the signMessage method exported from the useSignMessage hook to sign a mess…" at bounding box center [612, 286] width 466 height 36
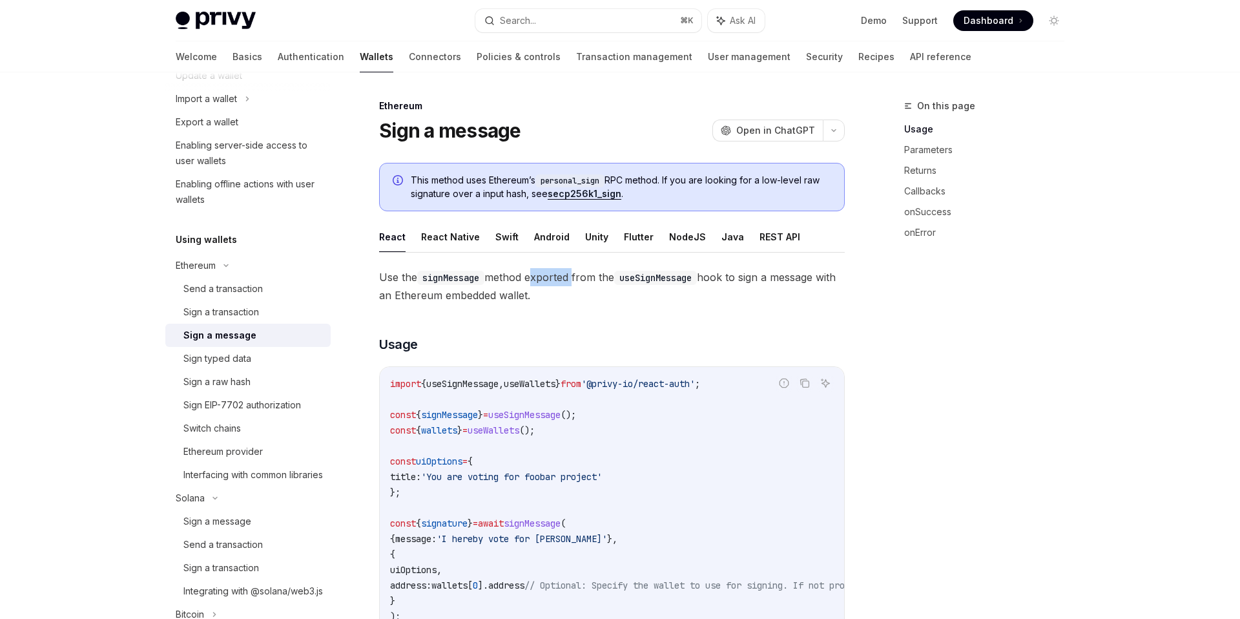
drag, startPoint x: 544, startPoint y: 276, endPoint x: 569, endPoint y: 275, distance: 25.2
click at [545, 276] on span "Use the signMessage method exported from the useSignMessage hook to sign a mess…" at bounding box center [612, 286] width 466 height 36
click at [569, 275] on span "Use the signMessage method exported from the useSignMessage hook to sign a mess…" at bounding box center [612, 286] width 466 height 36
drag, startPoint x: 569, startPoint y: 275, endPoint x: 585, endPoint y: 275, distance: 16.2
click at [569, 275] on span "Use the signMessage method exported from the useSignMessage hook to sign a mess…" at bounding box center [612, 286] width 466 height 36
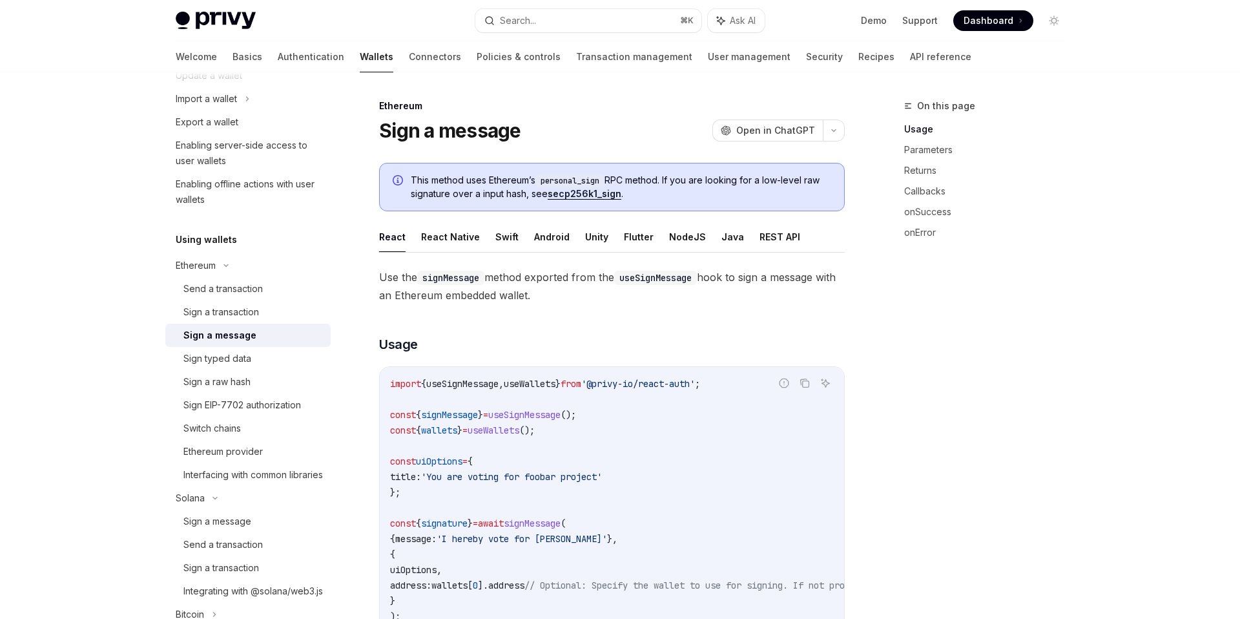
click at [581, 277] on span "Use the signMessage method exported from the useSignMessage hook to sign a mess…" at bounding box center [612, 286] width 466 height 36
drag, startPoint x: 581, startPoint y: 277, endPoint x: 593, endPoint y: 277, distance: 12.3
click at [583, 277] on span "Use the signMessage method exported from the useSignMessage hook to sign a mess…" at bounding box center [612, 286] width 466 height 36
click at [616, 277] on span "Use the signMessage method exported from the useSignMessage hook to sign a mess…" at bounding box center [612, 286] width 466 height 36
drag, startPoint x: 616, startPoint y: 277, endPoint x: 631, endPoint y: 277, distance: 14.2
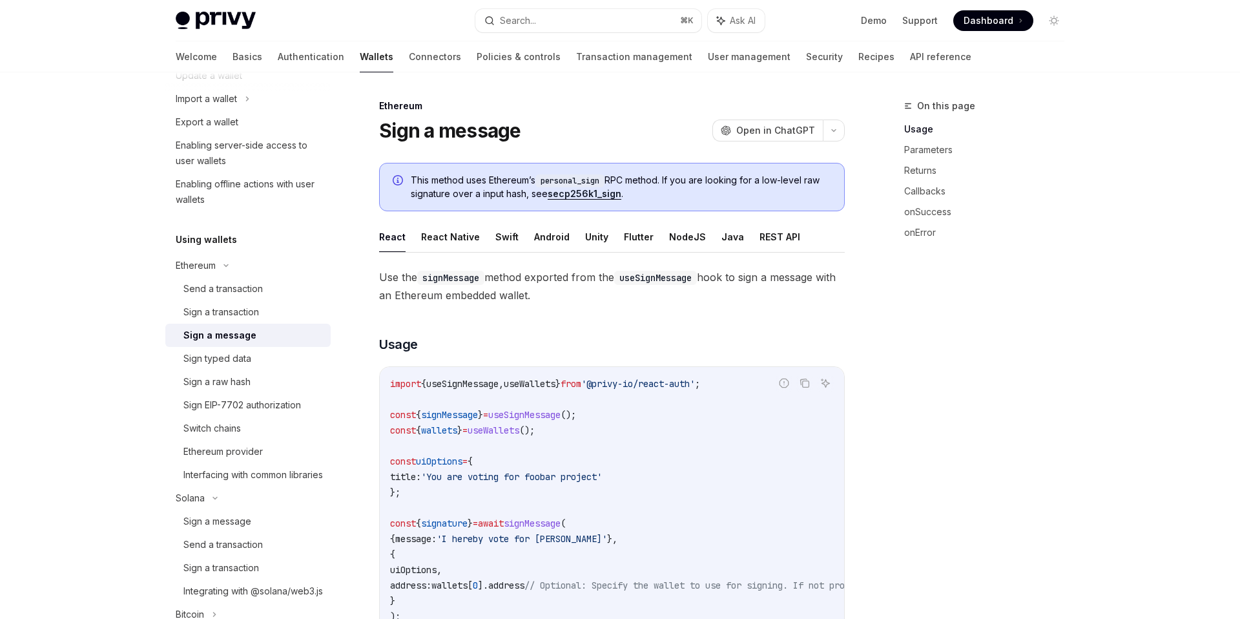
click at [621, 277] on span "Use the signMessage method exported from the useSignMessage hook to sign a mess…" at bounding box center [612, 286] width 466 height 36
click at [654, 277] on code "useSignMessage" at bounding box center [655, 278] width 83 height 14
click at [713, 276] on span "Use the signMessage method exported from the useSignMessage hook to sign a mess…" at bounding box center [612, 286] width 466 height 36
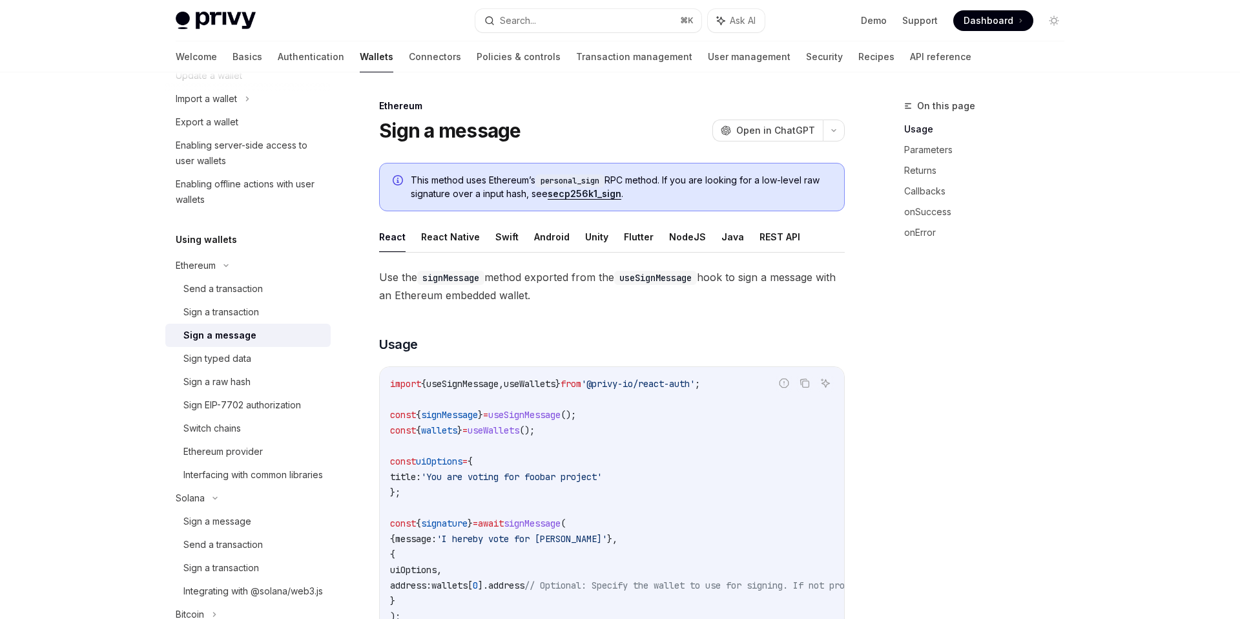
click at [746, 277] on span "Use the signMessage method exported from the useSignMessage hook to sign a mess…" at bounding box center [612, 286] width 466 height 36
click at [770, 277] on span "Use the signMessage method exported from the useSignMessage hook to sign a mess…" at bounding box center [612, 286] width 466 height 36
click at [787, 277] on span "Use the signMessage method exported from the useSignMessage hook to sign a mess…" at bounding box center [612, 286] width 466 height 36
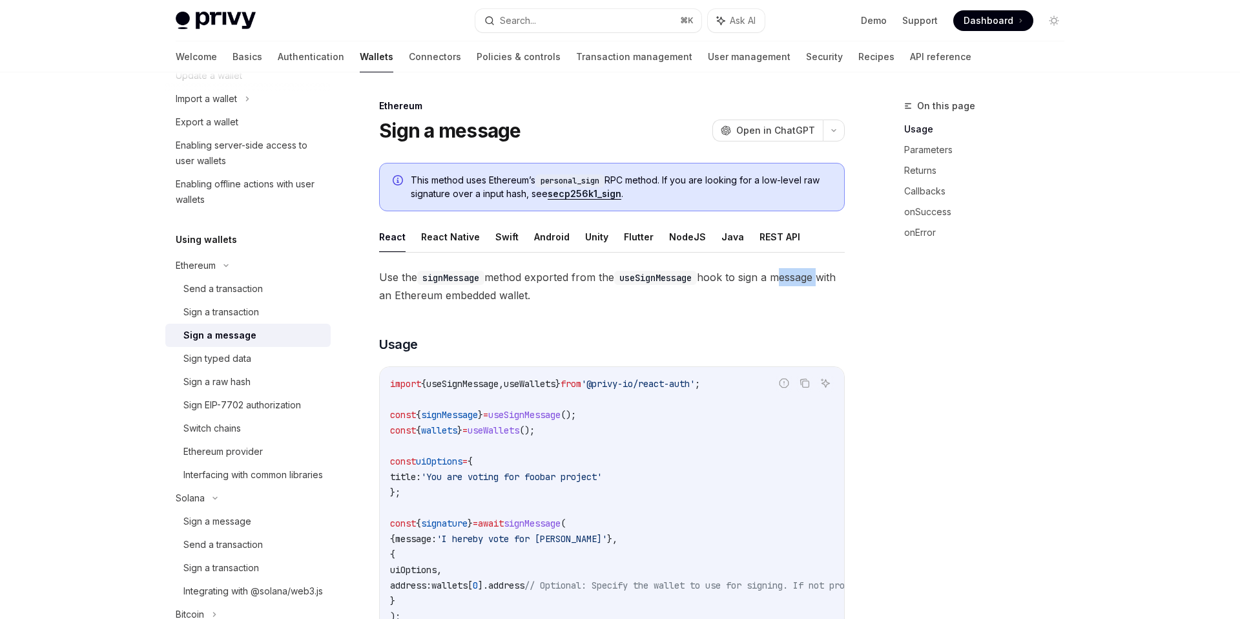
click at [787, 277] on span "Use the signMessage method exported from the useSignMessage hook to sign a mess…" at bounding box center [612, 286] width 466 height 36
drag, startPoint x: 368, startPoint y: 299, endPoint x: 376, endPoint y: 298, distance: 8.4
click at [393, 297] on span "Use the signMessage method exported from the useSignMessage hook to sign a mess…" at bounding box center [612, 286] width 466 height 36
drag, startPoint x: 393, startPoint y: 297, endPoint x: 445, endPoint y: 297, distance: 52.3
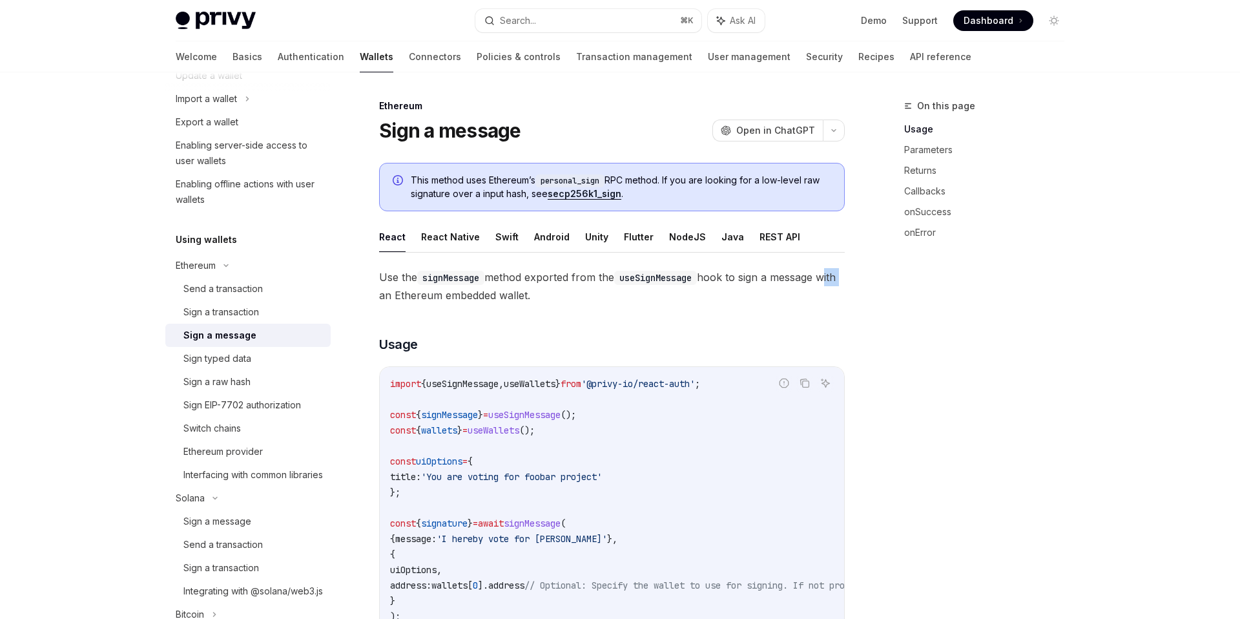
click at [394, 297] on span "Use the signMessage method exported from the useSignMessage hook to sign a mess…" at bounding box center [612, 286] width 466 height 36
click at [445, 297] on span "Use the signMessage method exported from the useSignMessage hook to sign a mess…" at bounding box center [612, 286] width 466 height 36
drag, startPoint x: 445, startPoint y: 297, endPoint x: 480, endPoint y: 296, distance: 34.9
click at [453, 297] on span "Use the signMessage method exported from the useSignMessage hook to sign a mess…" at bounding box center [612, 286] width 466 height 36
click at [486, 296] on span "Use the signMessage method exported from the useSignMessage hook to sign a mess…" at bounding box center [612, 286] width 466 height 36
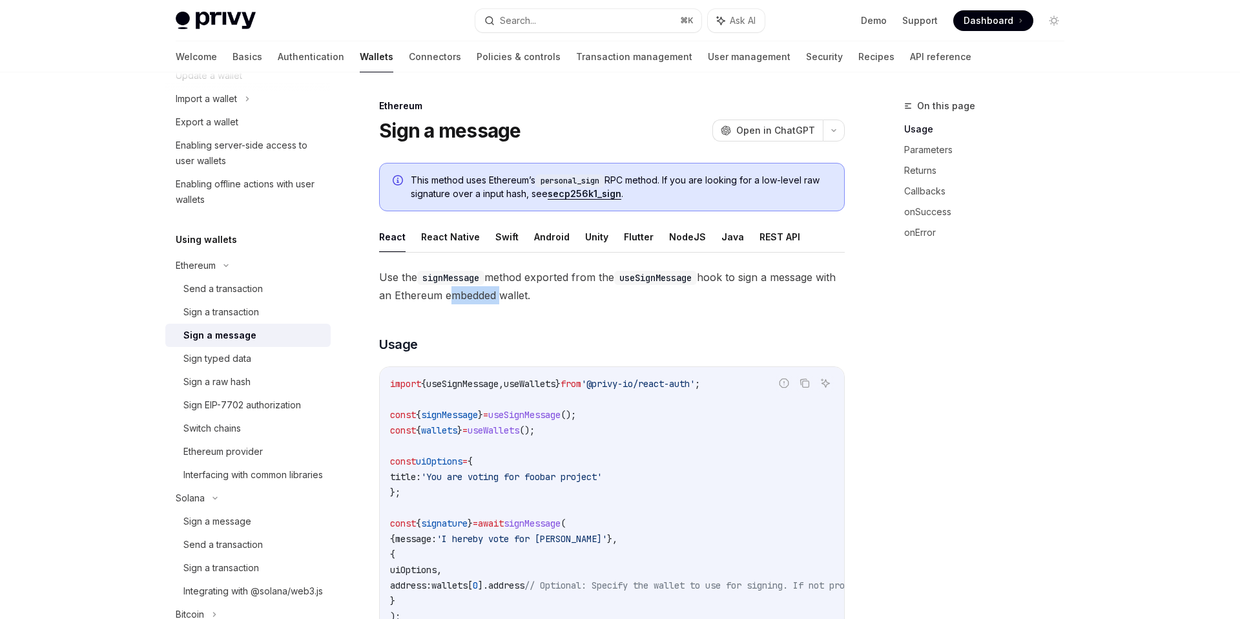
drag, startPoint x: 486, startPoint y: 296, endPoint x: 580, endPoint y: 305, distance: 94.1
click at [487, 297] on span "Use the signMessage method exported from the useSignMessage hook to sign a mess…" at bounding box center [612, 286] width 466 height 36
drag, startPoint x: 580, startPoint y: 305, endPoint x: 589, endPoint y: 306, distance: 9.1
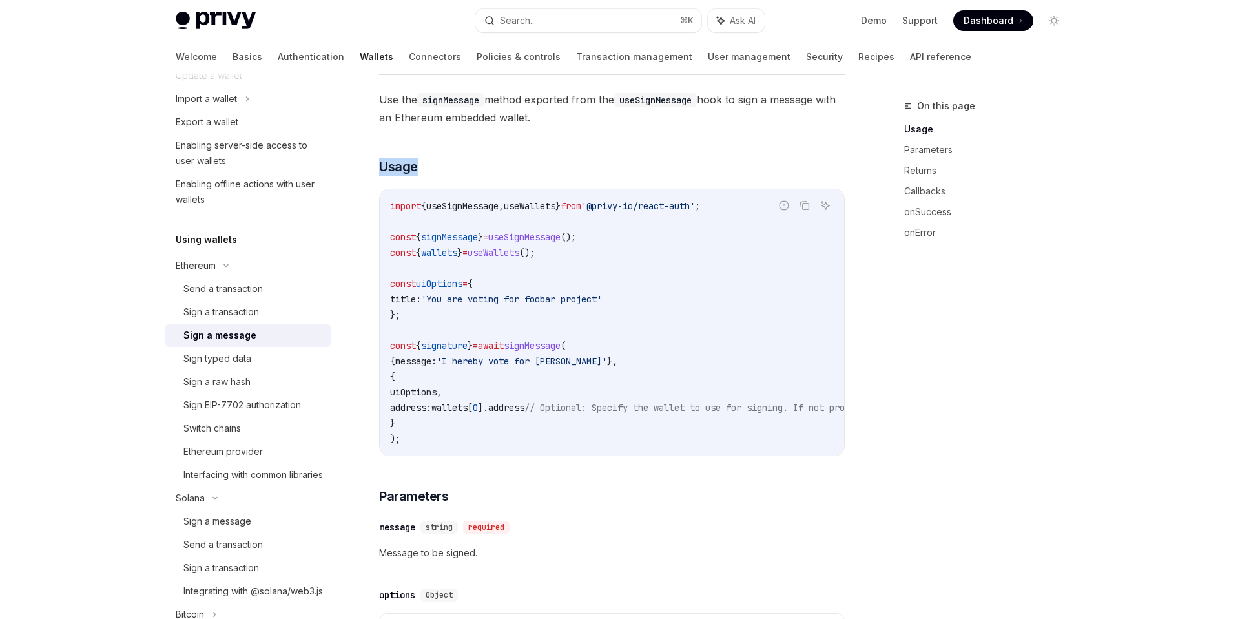
scroll to position [181, 0]
drag, startPoint x: 590, startPoint y: 307, endPoint x: 514, endPoint y: 295, distance: 77.9
click at [569, 302] on code "import { useSignMessage , useWallets } from '@privy-io/react-auth' ; const { si…" at bounding box center [728, 319] width 677 height 248
click at [454, 281] on span "uiOptions" at bounding box center [439, 281] width 47 height 12
drag, startPoint x: 454, startPoint y: 281, endPoint x: 499, endPoint y: 259, distance: 49.7
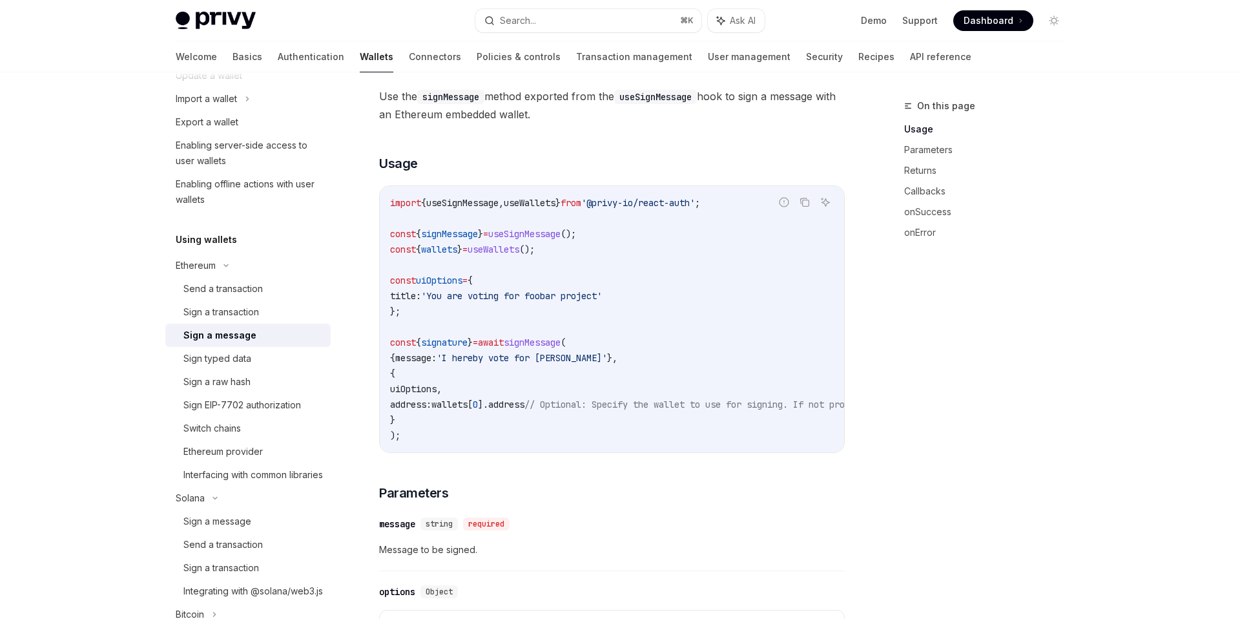
click at [454, 281] on span "uiOptions" at bounding box center [439, 281] width 47 height 12
click at [483, 205] on span "useSignMessage" at bounding box center [462, 203] width 72 height 12
click at [902, 297] on div "On this page Usage Parameters Returns Callbacks onSuccess onError" at bounding box center [977, 358] width 196 height 521
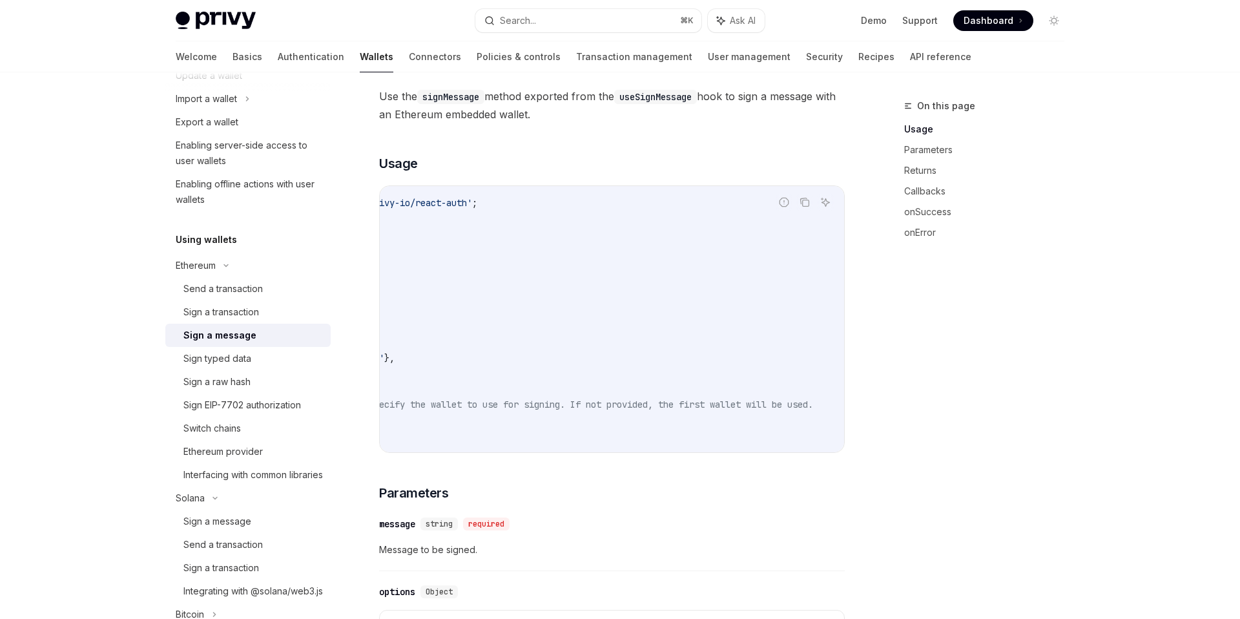
scroll to position [0, 0]
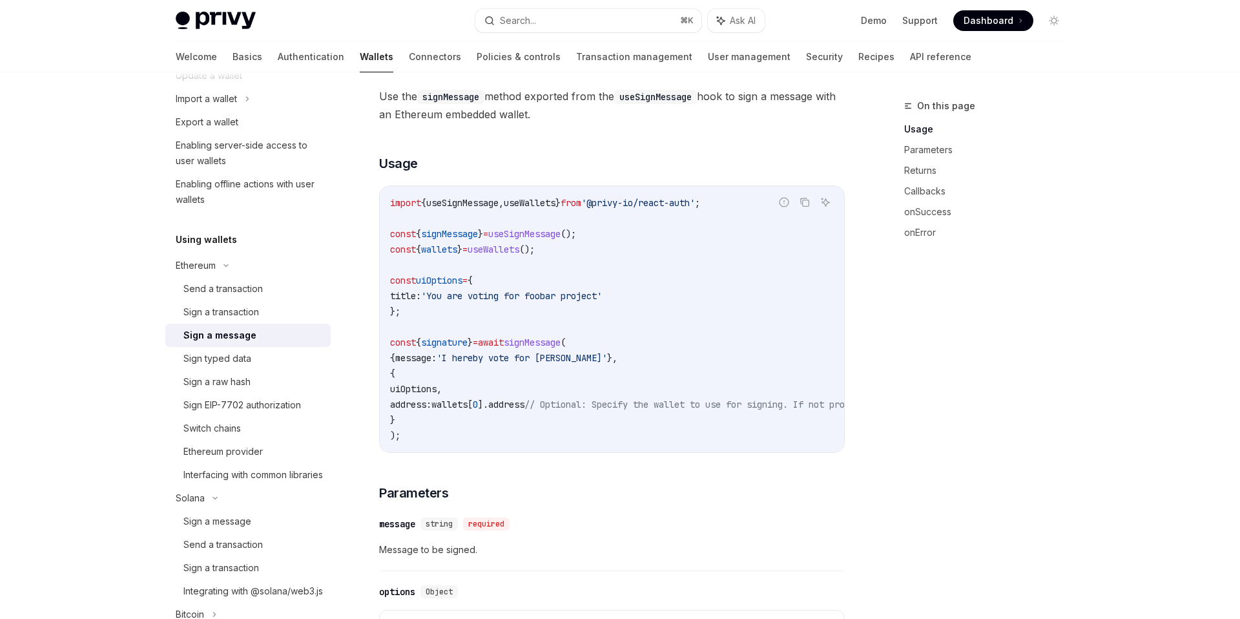
click at [546, 345] on span "signMessage" at bounding box center [532, 343] width 57 height 12
drag, startPoint x: 593, startPoint y: 353, endPoint x: 570, endPoint y: 351, distance: 23.4
click at [592, 353] on span "'I hereby vote for [PERSON_NAME]'" at bounding box center [522, 358] width 171 height 12
click at [468, 342] on span "signature" at bounding box center [444, 343] width 47 height 12
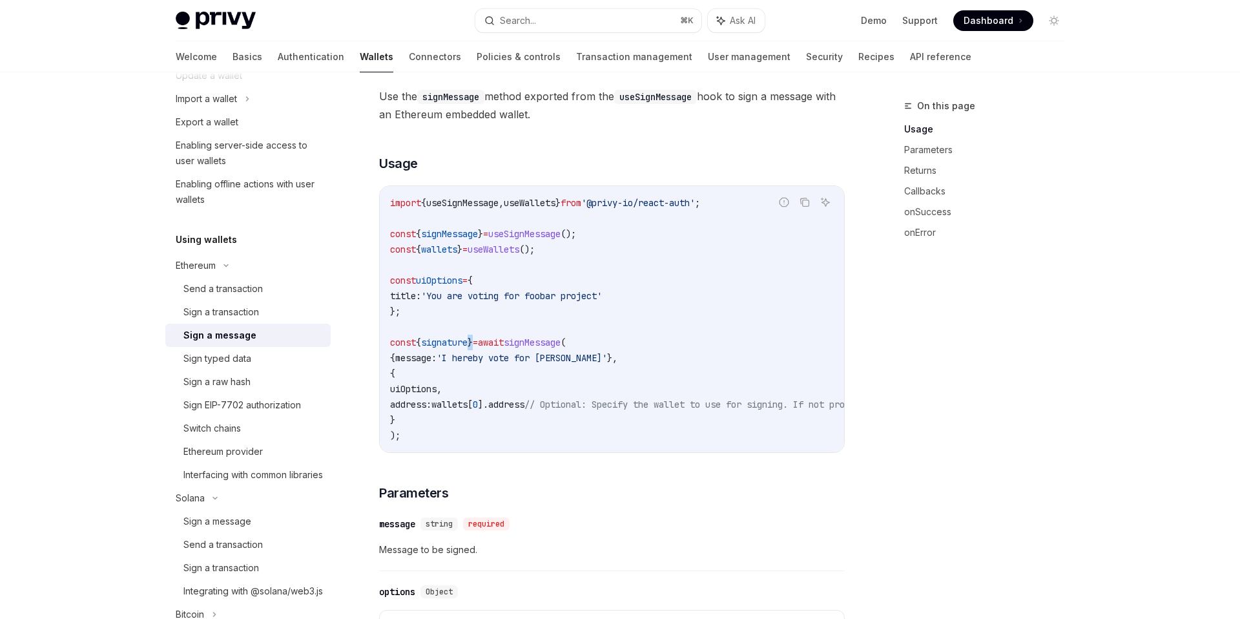
drag, startPoint x: 475, startPoint y: 342, endPoint x: 557, endPoint y: 342, distance: 82.0
click at [468, 342] on span "signature" at bounding box center [444, 343] width 47 height 12
click at [560, 342] on span "signMessage" at bounding box center [532, 343] width 57 height 12
click at [458, 203] on span "useSignMessage" at bounding box center [462, 203] width 72 height 12
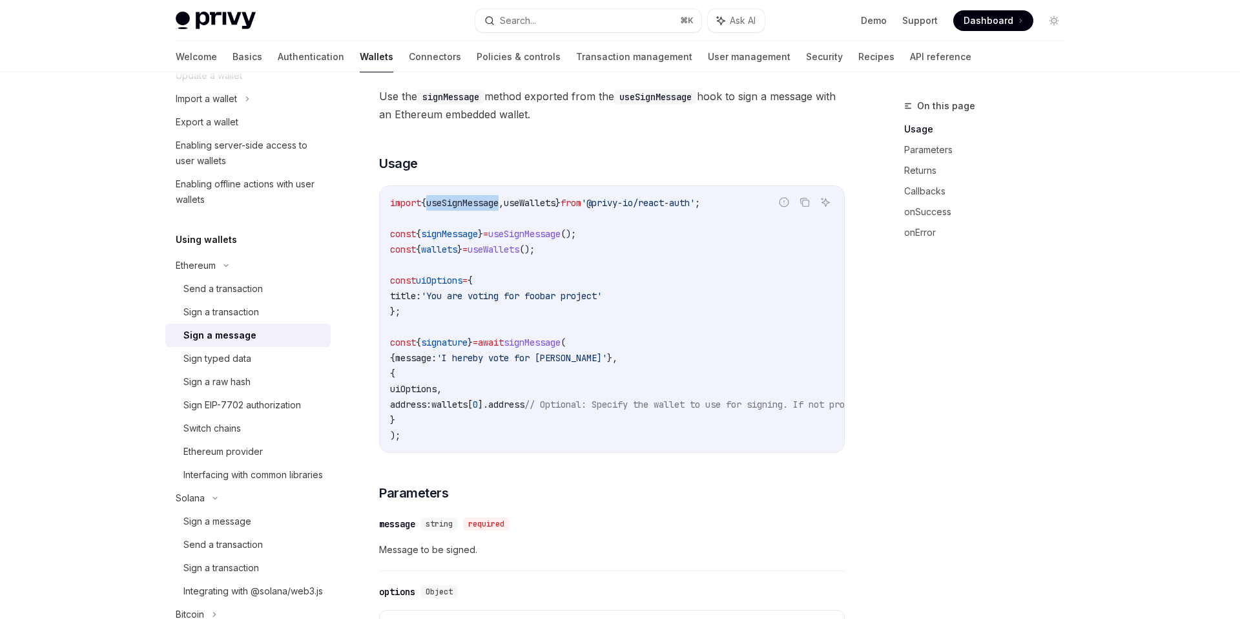
drag, startPoint x: 458, startPoint y: 203, endPoint x: 478, endPoint y: 212, distance: 22.0
click at [458, 203] on span "useSignMessage" at bounding box center [462, 203] width 72 height 12
click at [546, 233] on span "useSignMessage" at bounding box center [524, 234] width 72 height 12
drag, startPoint x: 546, startPoint y: 233, endPoint x: 463, endPoint y: 227, distance: 82.9
click at [544, 233] on span "useSignMessage" at bounding box center [524, 234] width 72 height 12
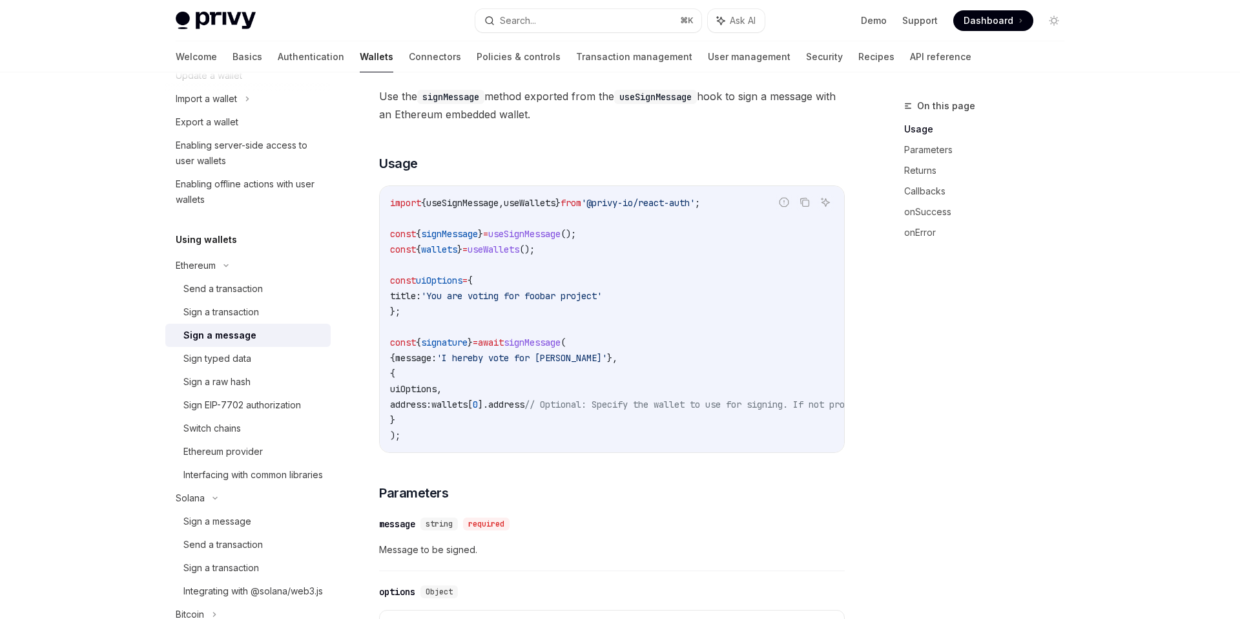
click at [462, 227] on code "import { useSignMessage , useWallets } from '@privy-io/react-auth' ; const { si…" at bounding box center [728, 319] width 677 height 248
click at [465, 238] on span "signMessage" at bounding box center [449, 234] width 57 height 12
click at [472, 238] on span "signMessage" at bounding box center [449, 234] width 57 height 12
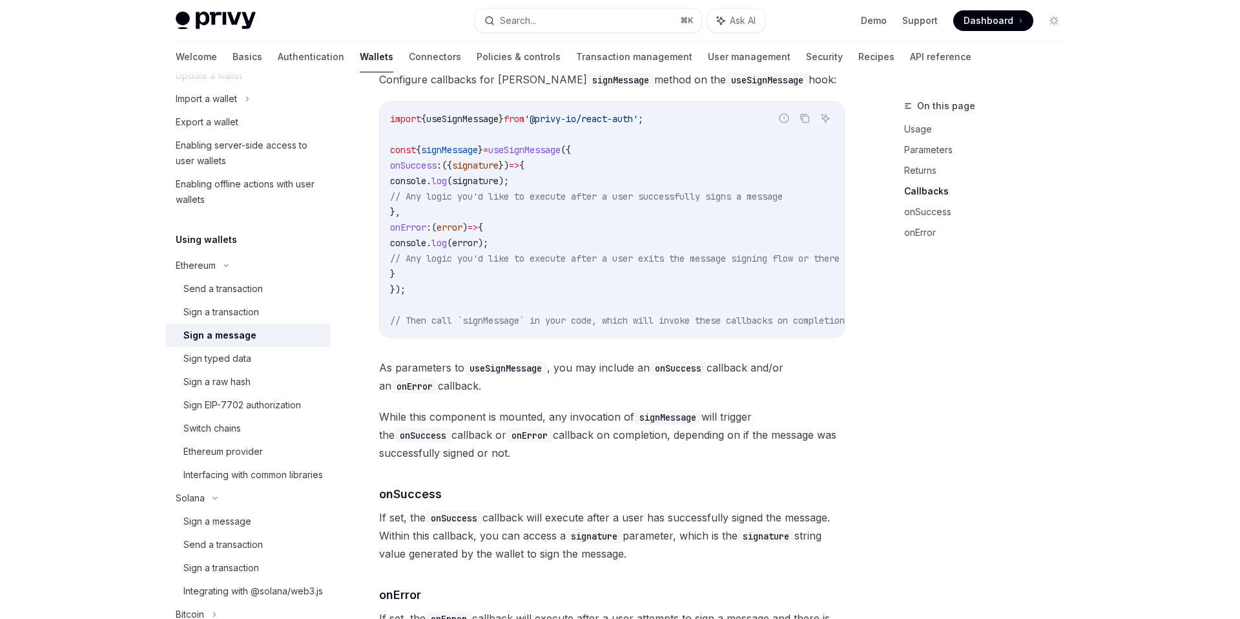
scroll to position [1164, 0]
click at [491, 188] on span "signature" at bounding box center [475, 182] width 47 height 12
click at [492, 188] on span "signature" at bounding box center [475, 182] width 47 height 12
click at [580, 266] on span "// Any logic you'd like to execute after a user exits the message signing flow …" at bounding box center [646, 260] width 512 height 12
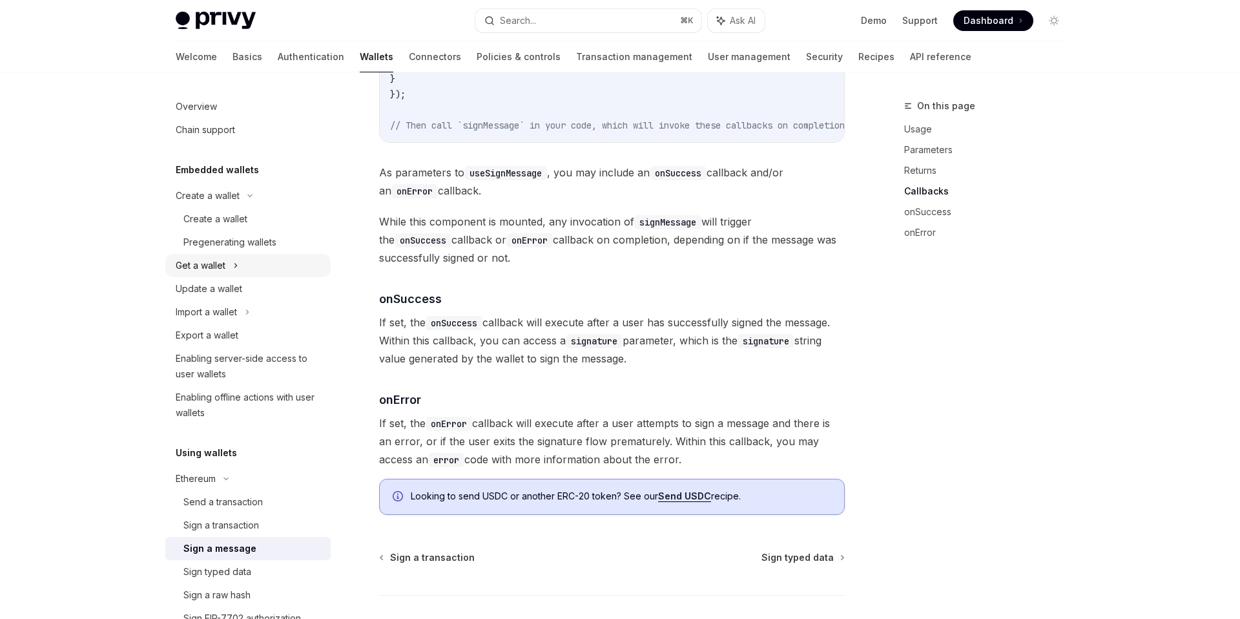
scroll to position [0, 0]
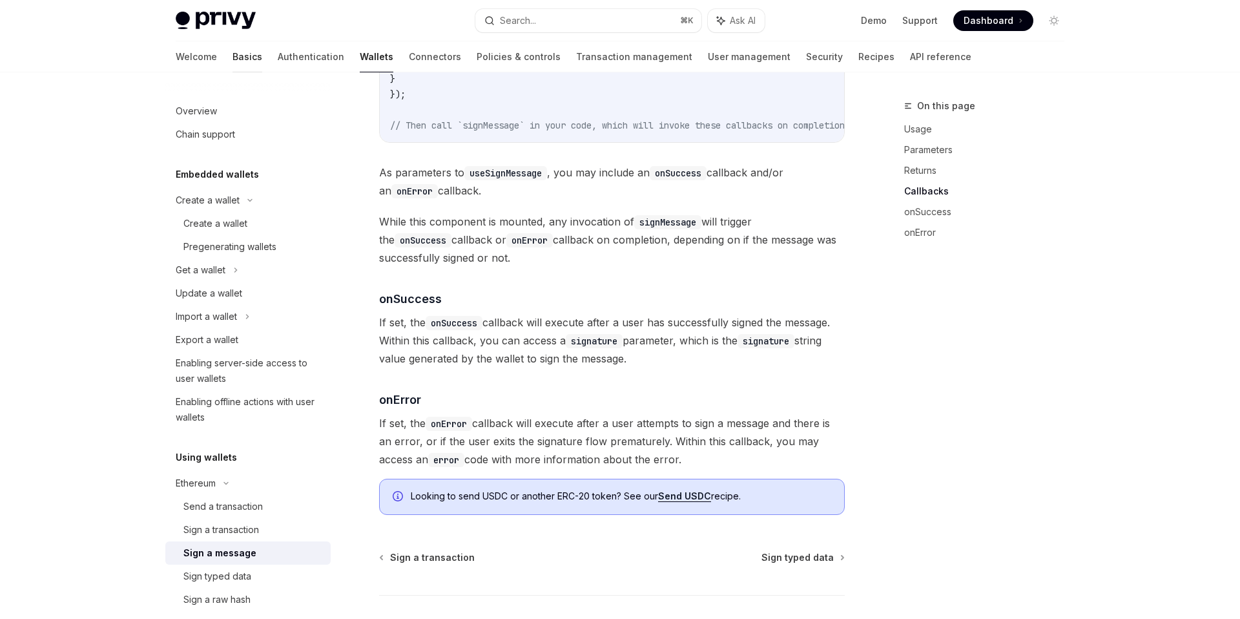
click at [233, 61] on link "Basics" at bounding box center [248, 56] width 30 height 31
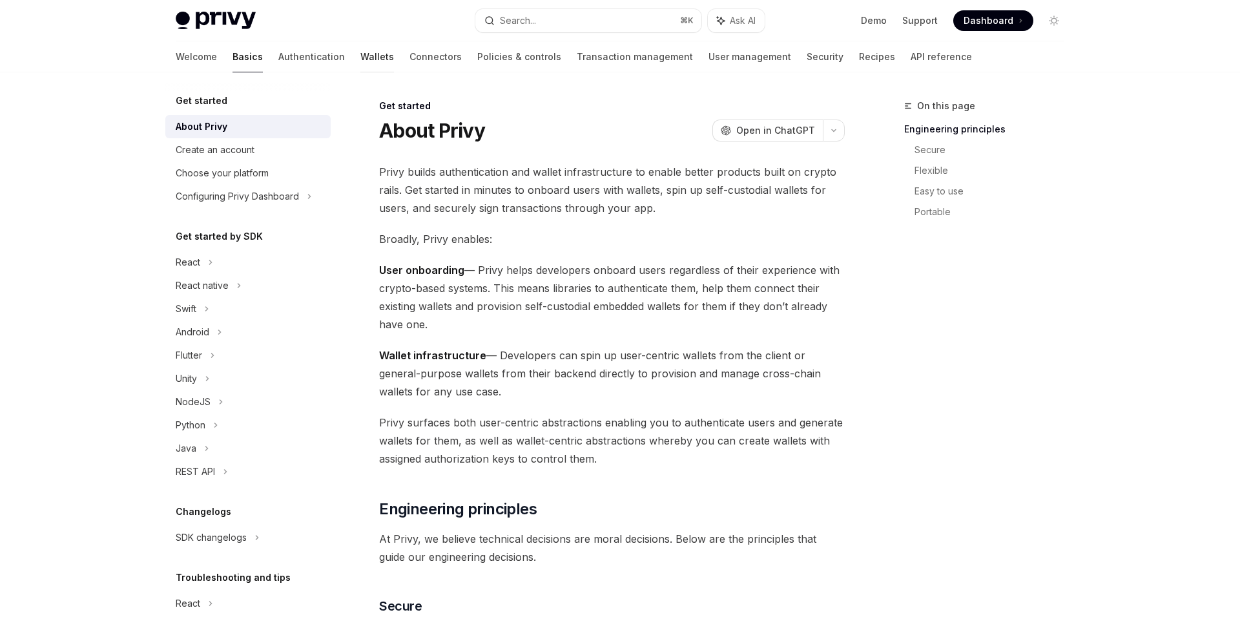
click at [361, 54] on link "Wallets" at bounding box center [378, 56] width 34 height 31
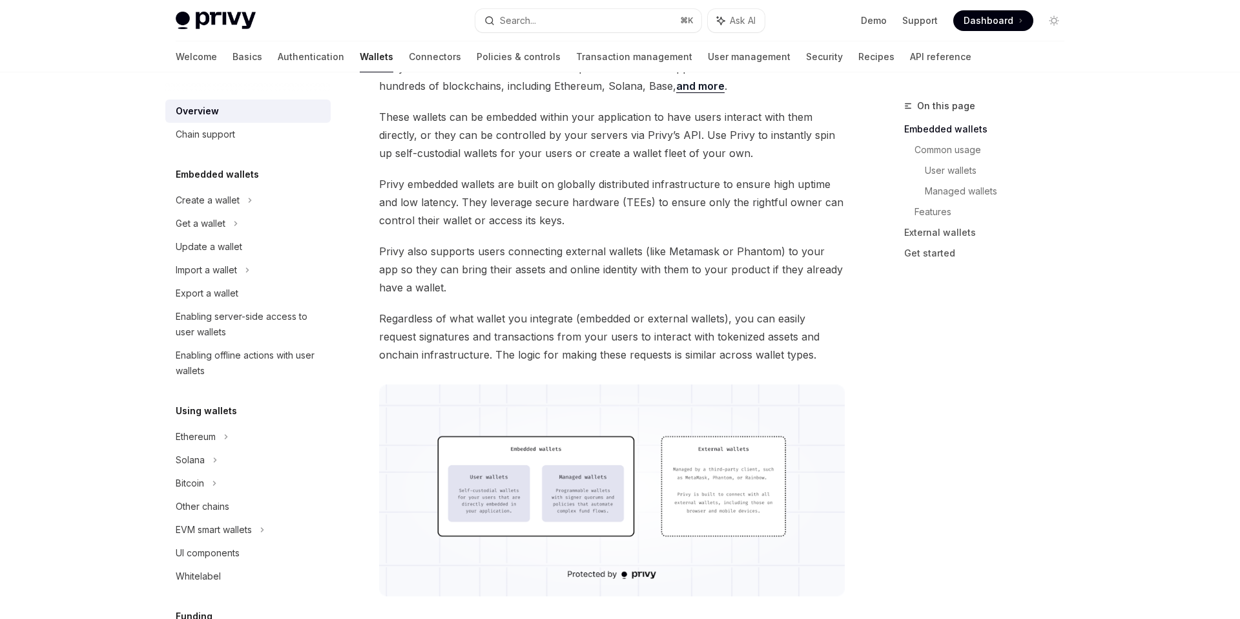
scroll to position [108, 0]
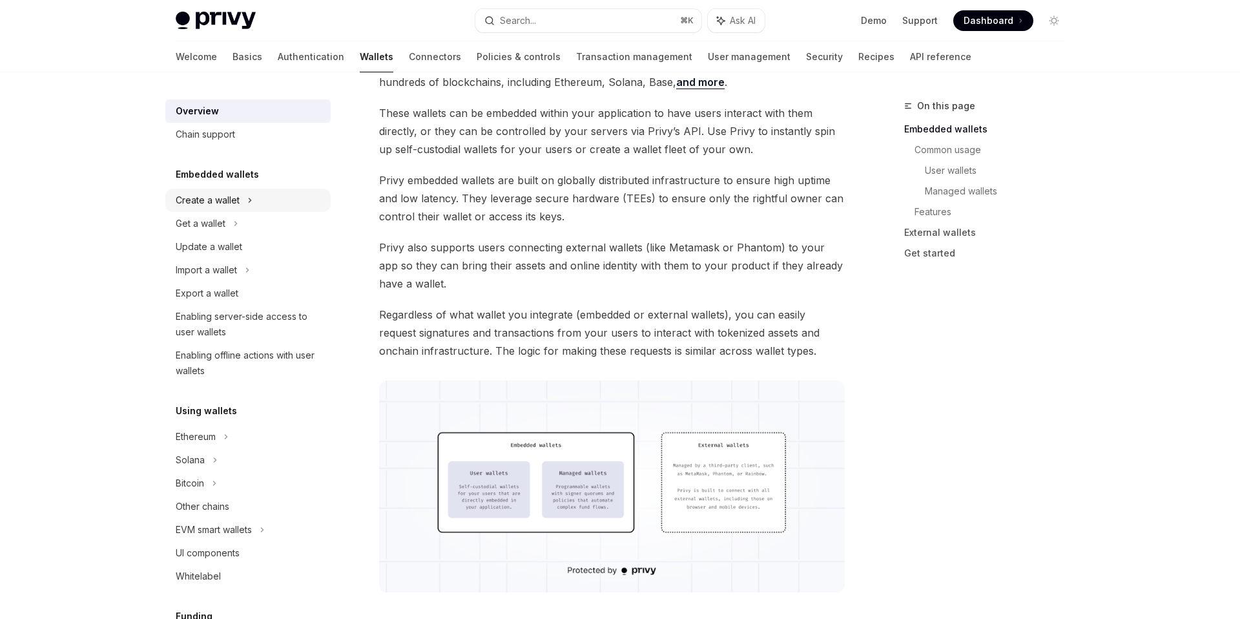
click at [232, 207] on div "Create a wallet" at bounding box center [247, 200] width 165 height 23
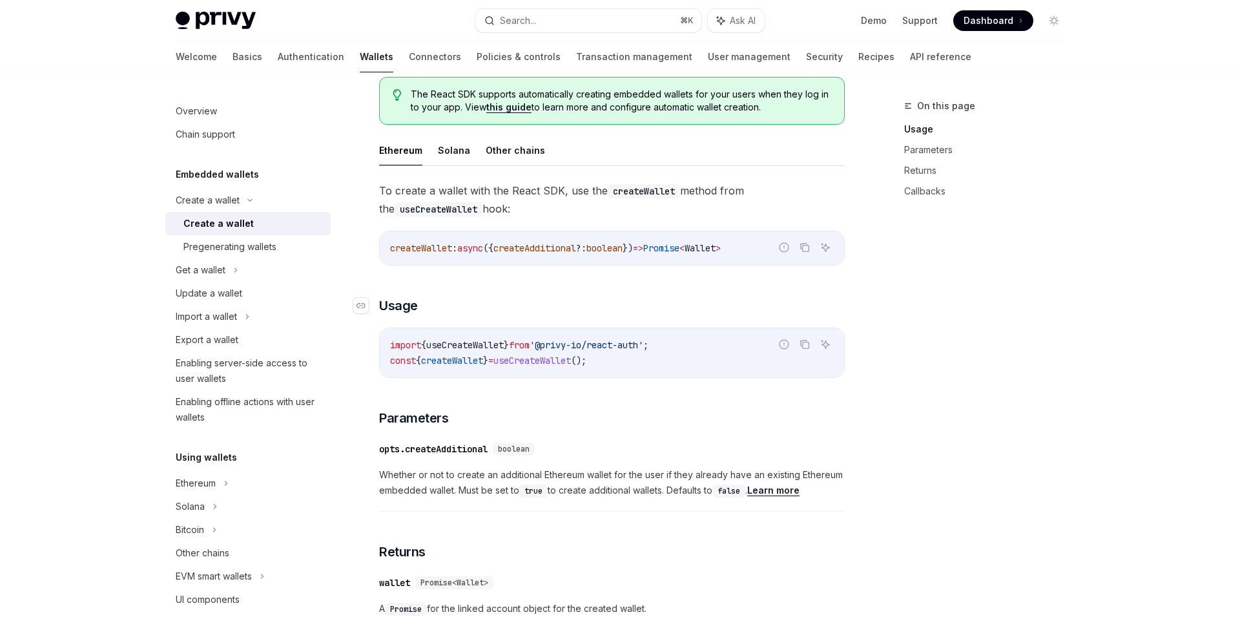
scroll to position [340, 0]
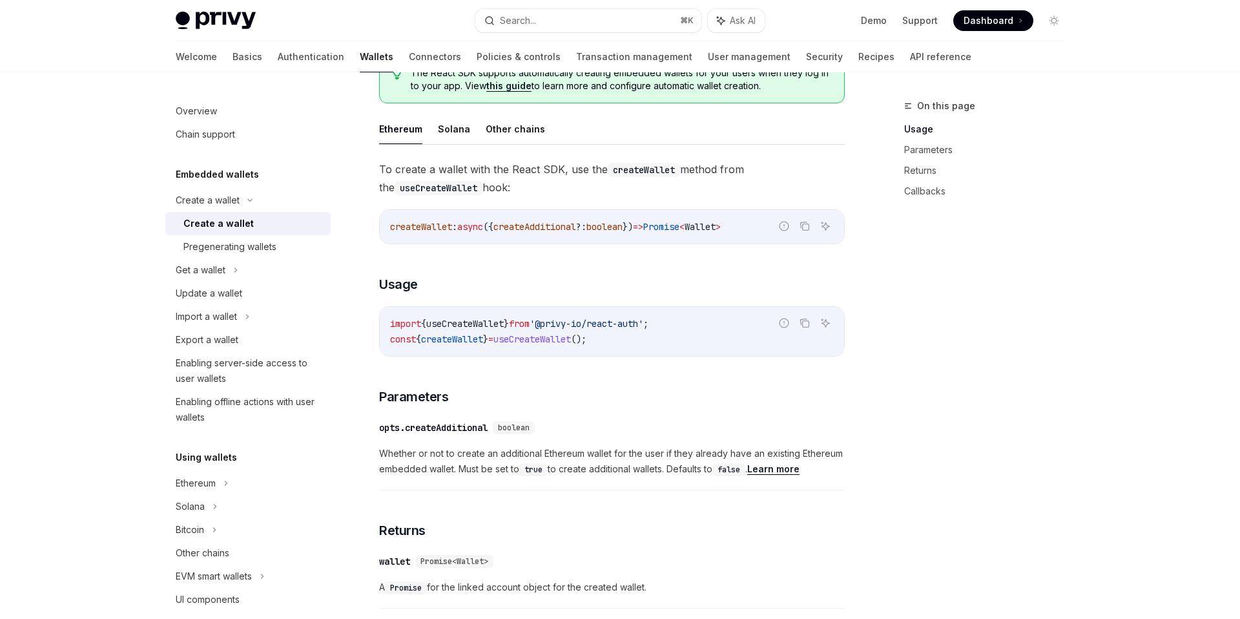
click at [457, 328] on span "useCreateWallet" at bounding box center [465, 324] width 78 height 12
click at [448, 330] on div at bounding box center [448, 330] width 0 height 0
click at [482, 345] on code "import { useCreateWallet } from '@privy-io/react-auth' ; const { createWallet }…" at bounding box center [612, 331] width 444 height 31
click at [481, 344] on code "import { useCreateWallet } from '@privy-io/react-auth' ; const { createWallet }…" at bounding box center [612, 331] width 444 height 31
click at [547, 338] on span "useCreateWallet" at bounding box center [533, 339] width 78 height 12
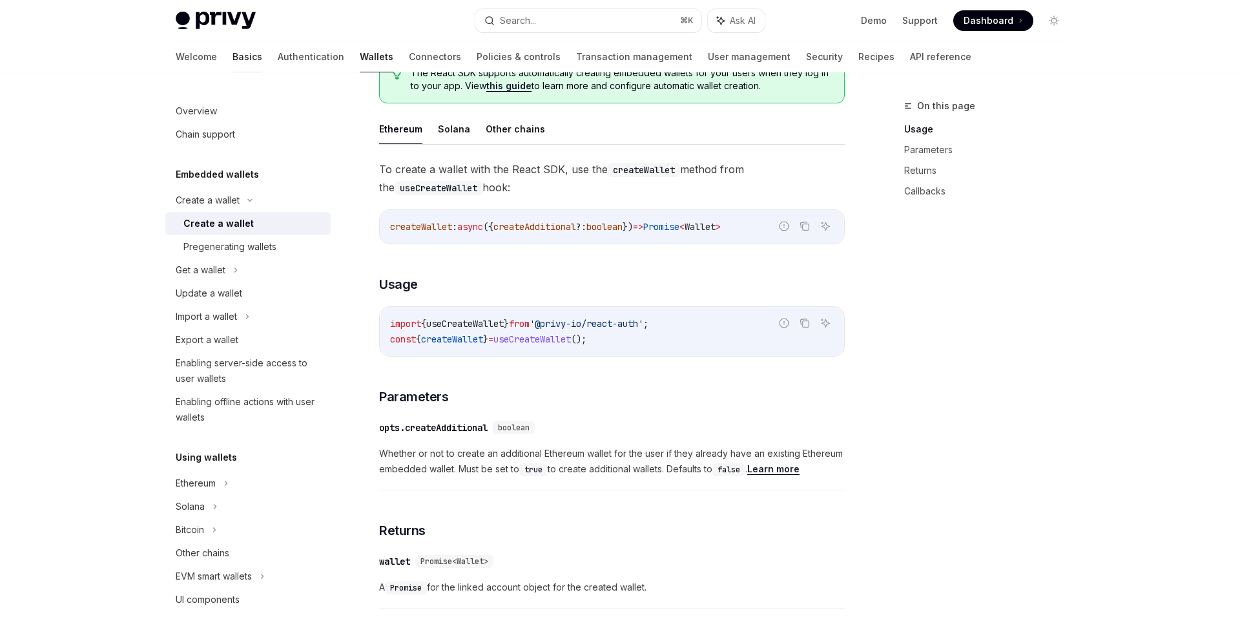
click at [233, 59] on link "Basics" at bounding box center [248, 56] width 30 height 31
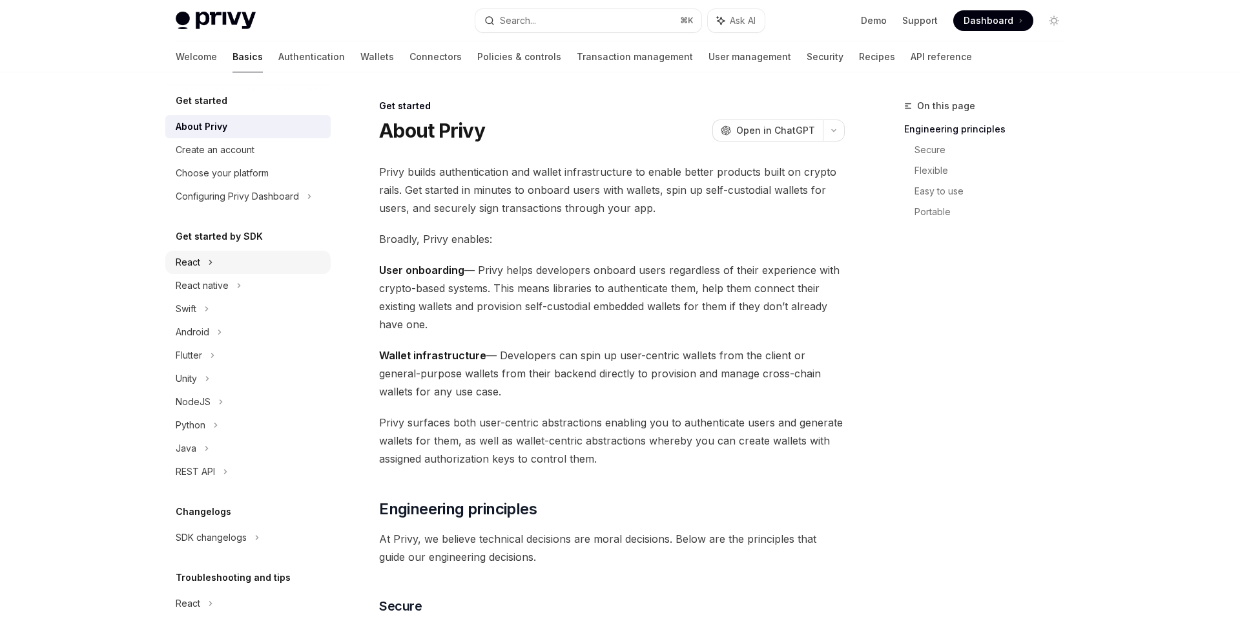
click at [200, 261] on div "React" at bounding box center [188, 263] width 25 height 16
type textarea "*"
